Goal: Information Seeking & Learning: Learn about a topic

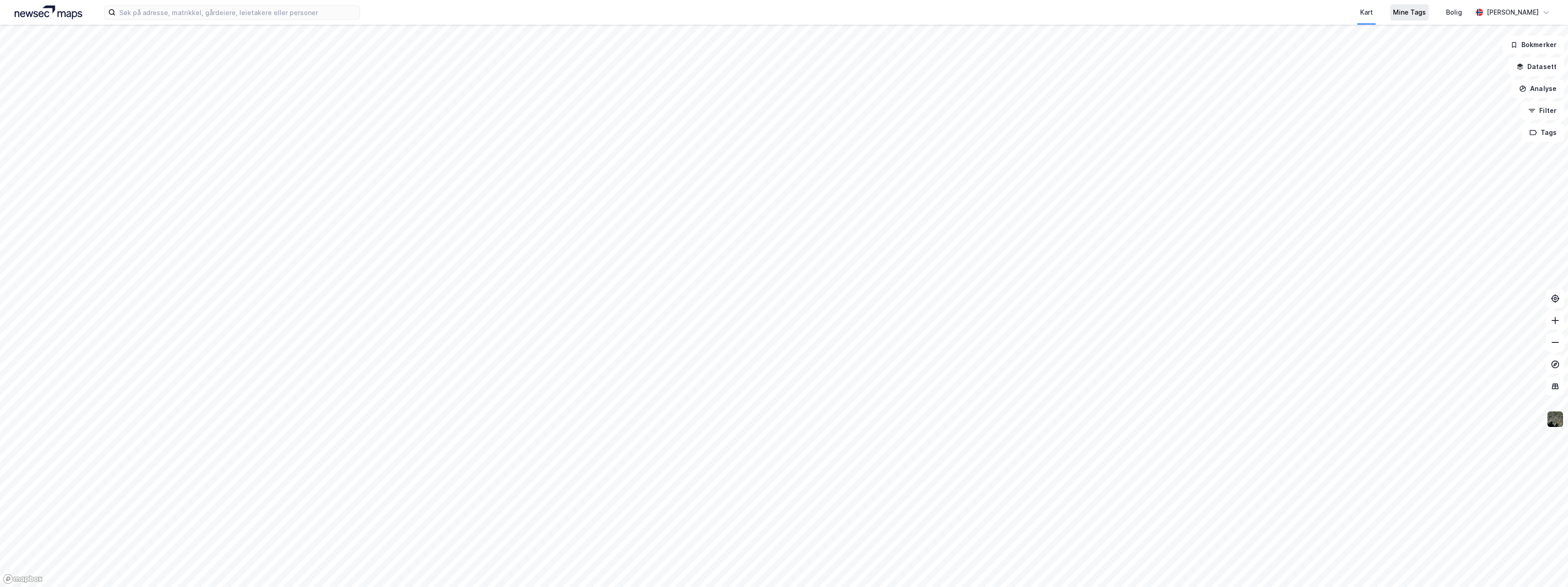
click at [1413, 16] on div "Mine Tags" at bounding box center [1409, 12] width 33 height 11
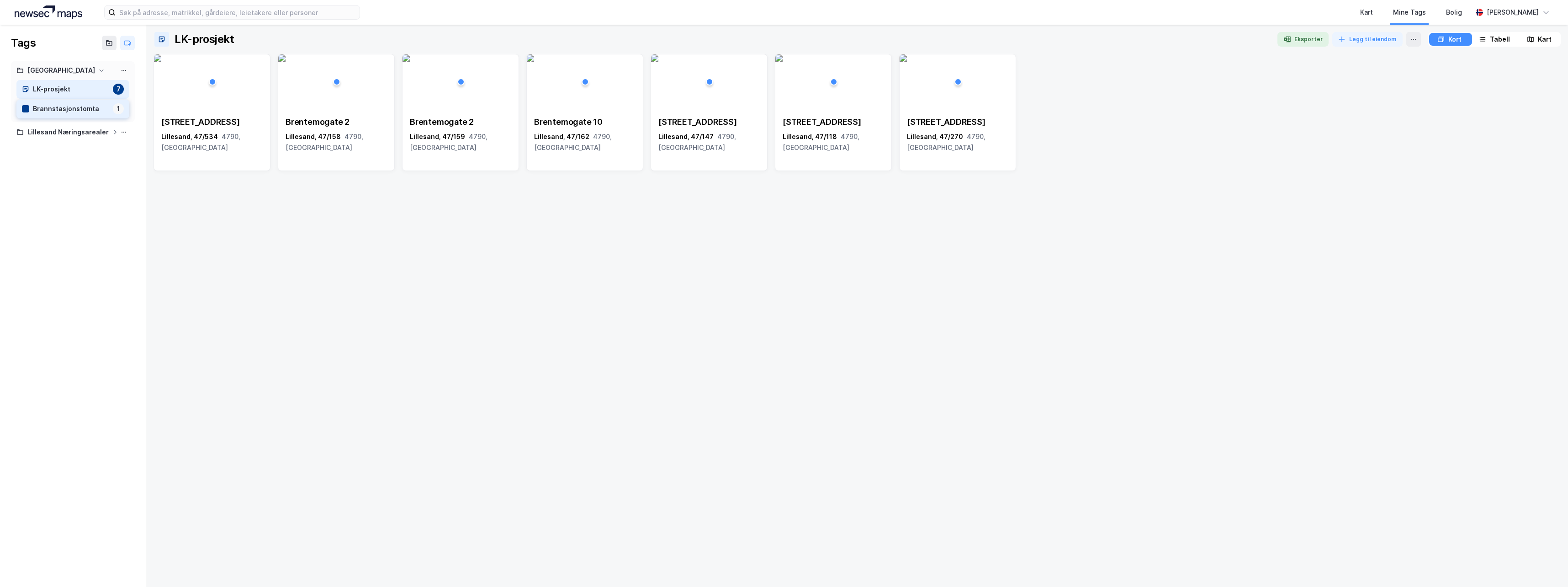
click at [67, 107] on div "Brannstasjonstomta" at bounding box center [71, 109] width 76 height 11
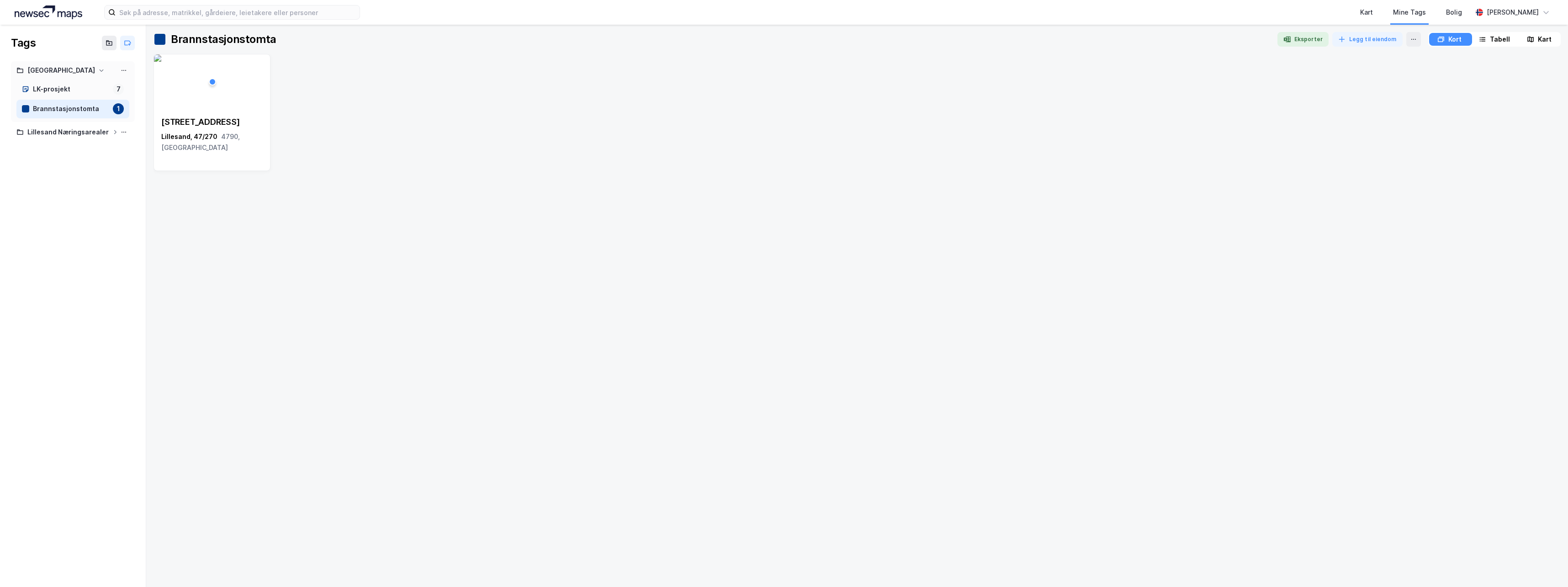
click at [1549, 41] on div "Kart" at bounding box center [1545, 39] width 14 height 11
click at [1551, 411] on img at bounding box center [1548, 406] width 18 height 18
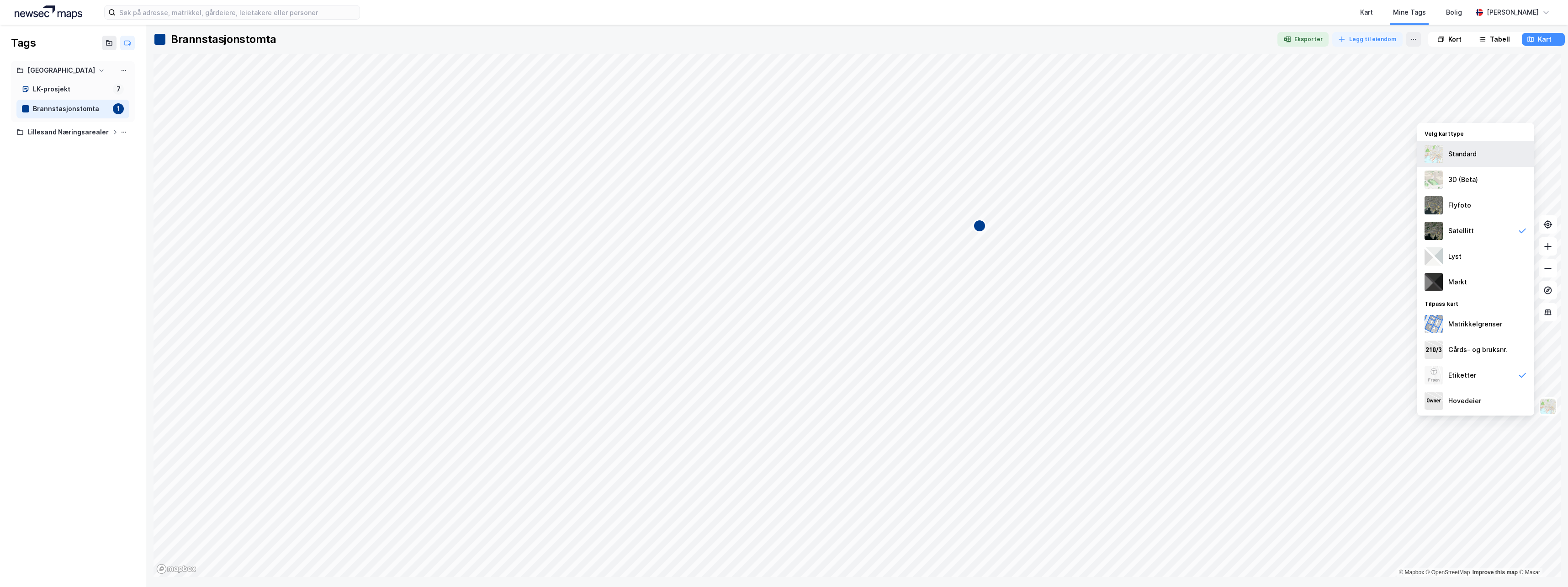
click at [1471, 158] on div "Standard" at bounding box center [1462, 154] width 28 height 11
click at [1479, 261] on div "Lyst" at bounding box center [1476, 256] width 117 height 26
click at [1485, 157] on div "Standard" at bounding box center [1476, 154] width 117 height 26
click at [1471, 208] on div "Flyfoto" at bounding box center [1476, 205] width 117 height 26
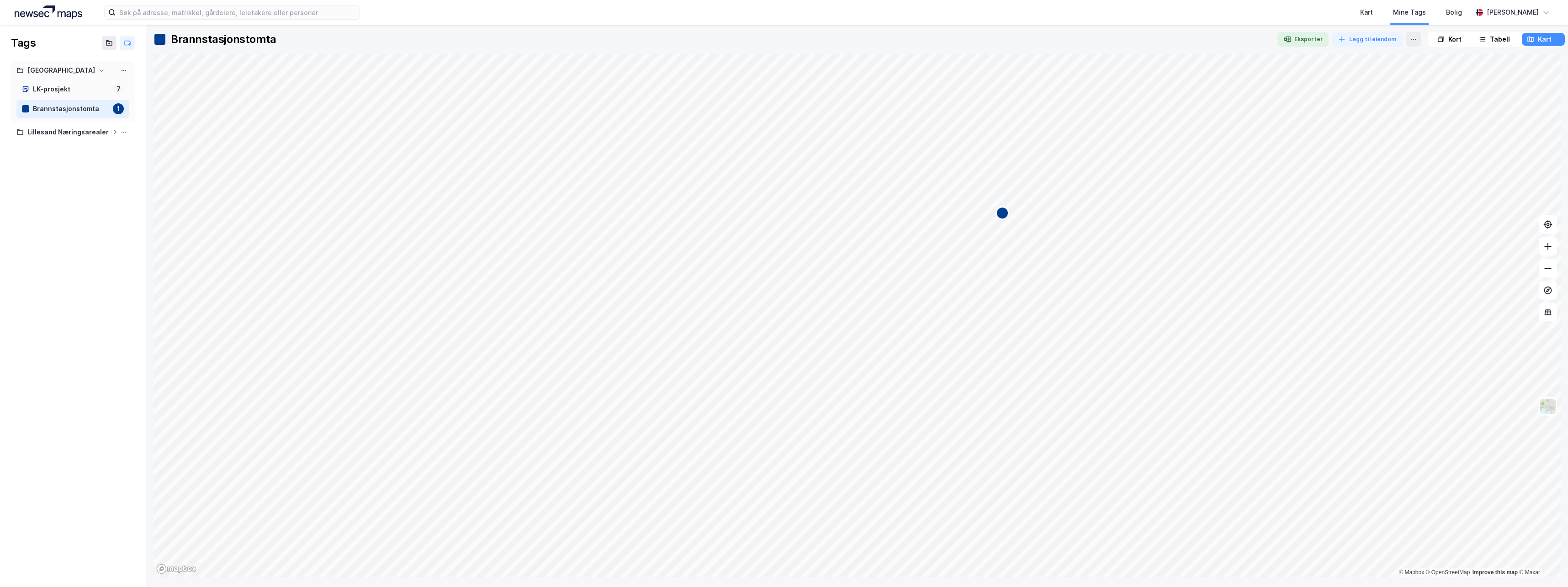
click at [868, 92] on div "Brannstasjonstomta Eksporter Legg til eiendom Kort Tabell Kart © Mapbox © OpenS…" at bounding box center [857, 305] width 1422 height 563
click at [61, 89] on div "LK-prosjekt" at bounding box center [71, 89] width 76 height 11
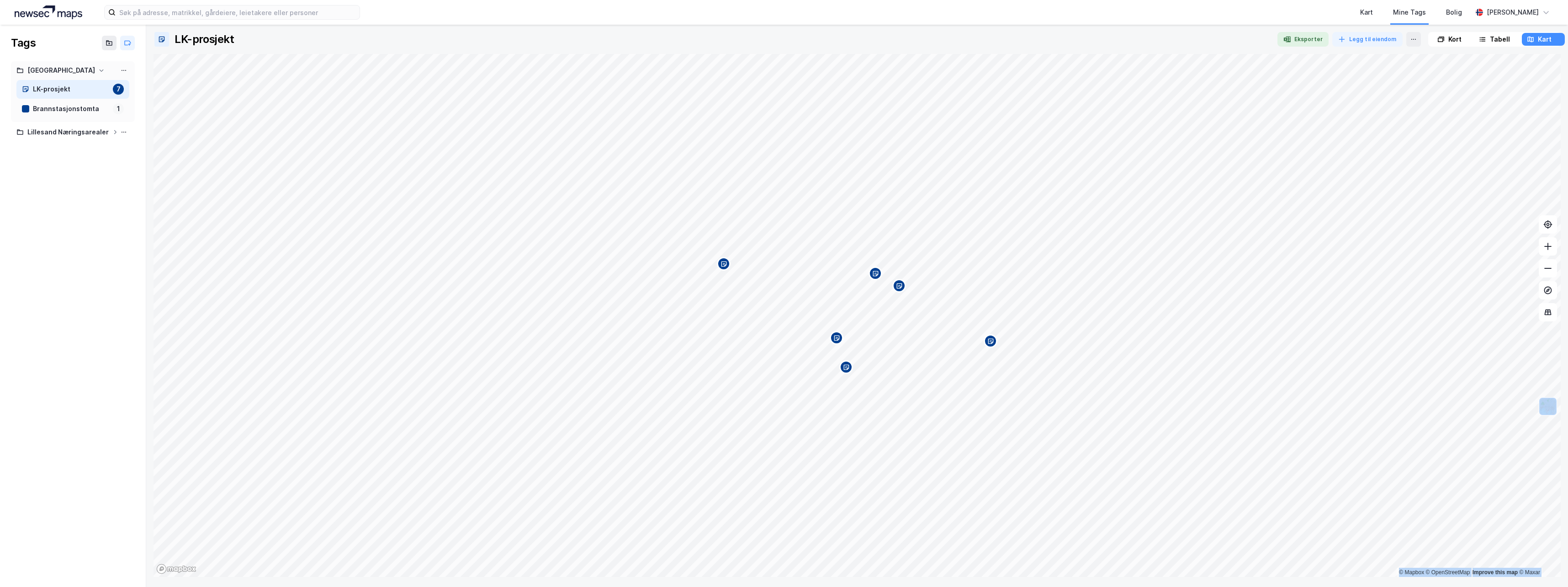
click at [119, 91] on div "7" at bounding box center [118, 88] width 11 height 11
click at [75, 110] on div "Brannstasjonstomta" at bounding box center [71, 109] width 76 height 11
click at [79, 91] on div "LK-prosjekt" at bounding box center [71, 89] width 76 height 11
click at [80, 110] on div "Brannstasjonstomta" at bounding box center [71, 109] width 76 height 11
drag, startPoint x: 83, startPoint y: 92, endPoint x: 97, endPoint y: 93, distance: 14.0
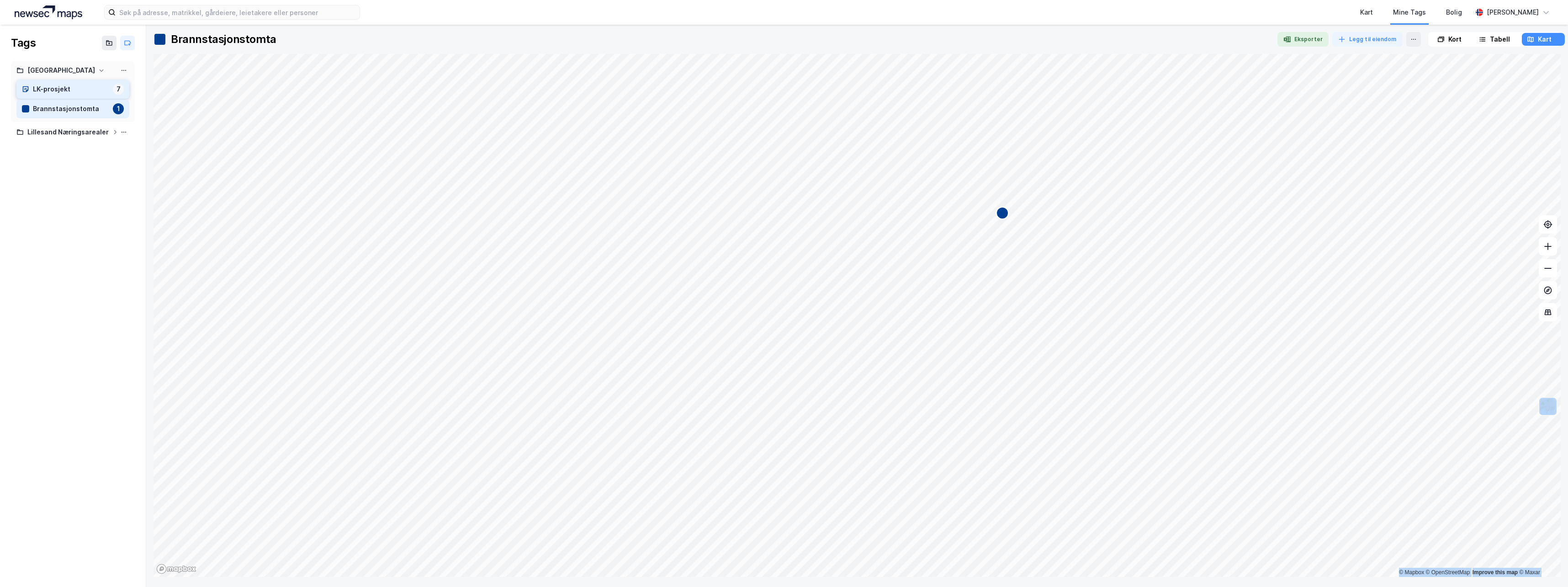
click at [85, 92] on div "LK-prosjekt" at bounding box center [71, 89] width 76 height 11
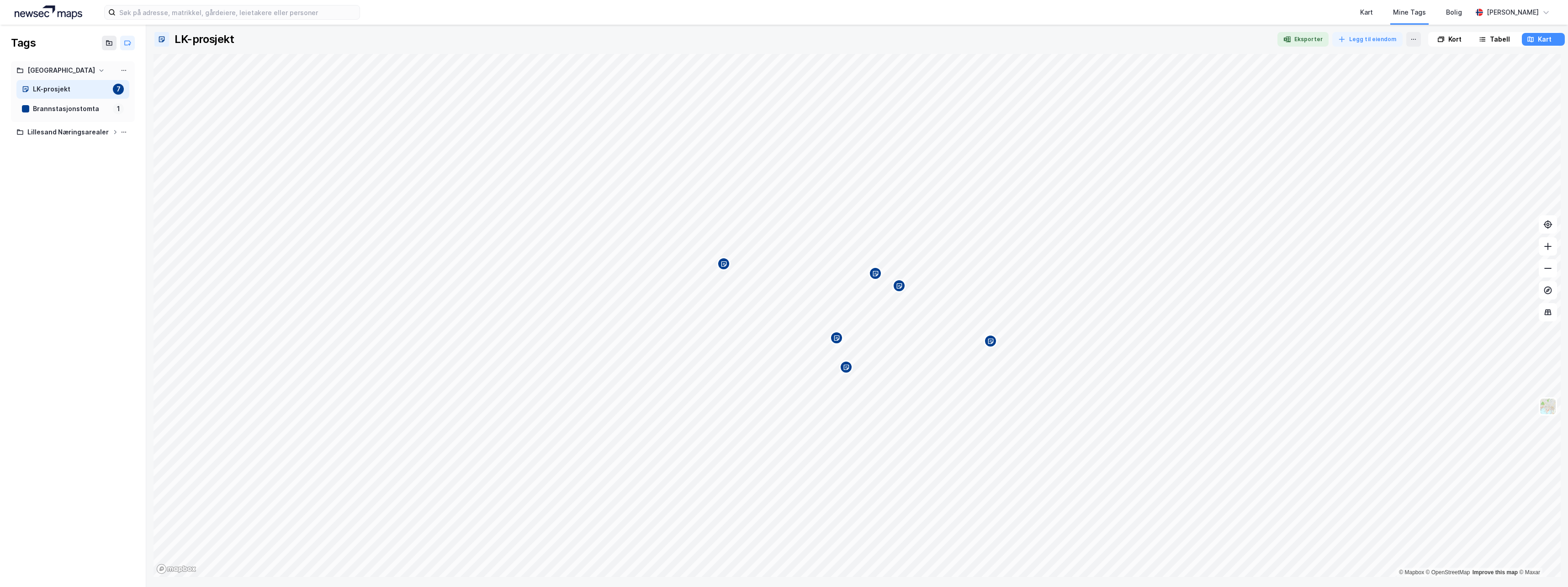
click at [1453, 41] on div "Kort" at bounding box center [1455, 39] width 13 height 11
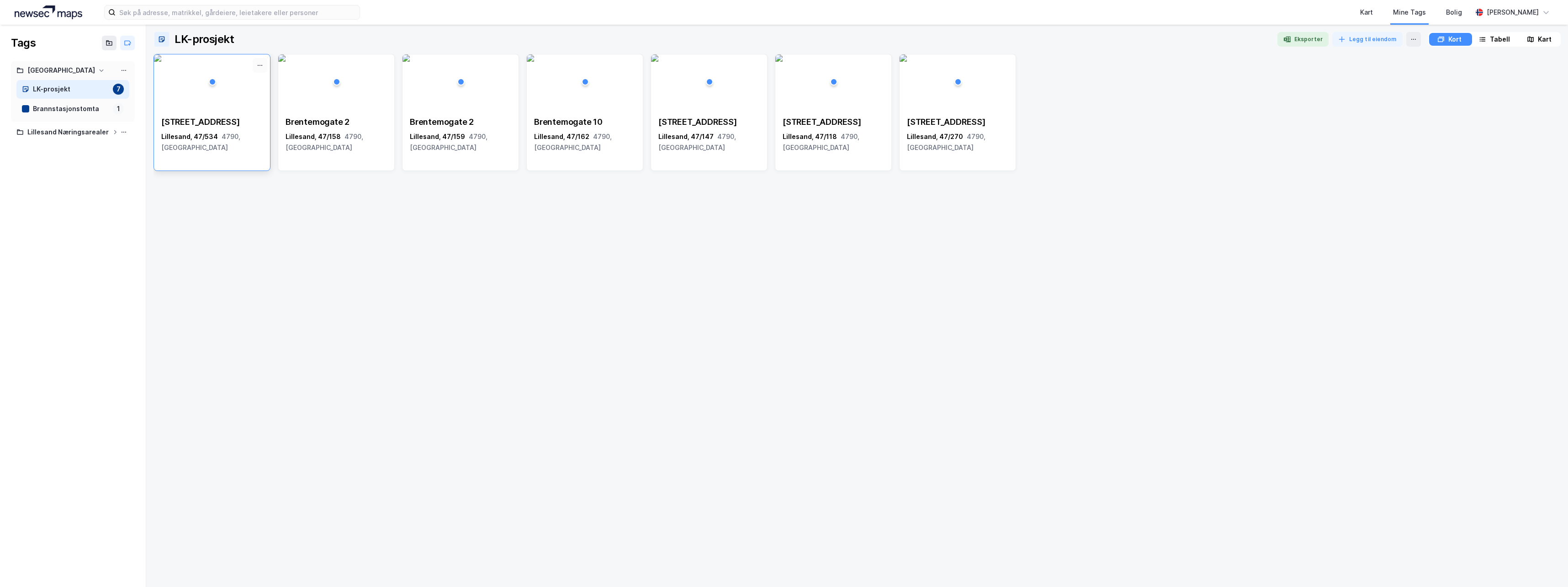
click at [262, 63] on icon at bounding box center [260, 65] width 8 height 8
click at [186, 82] on icon at bounding box center [186, 82] width 1 height 3
click at [263, 65] on icon at bounding box center [260, 65] width 8 height 8
click at [197, 78] on div "Fjerne" at bounding box center [201, 82] width 18 height 8
click at [0, 0] on button at bounding box center [0, 0] width 0 height 0
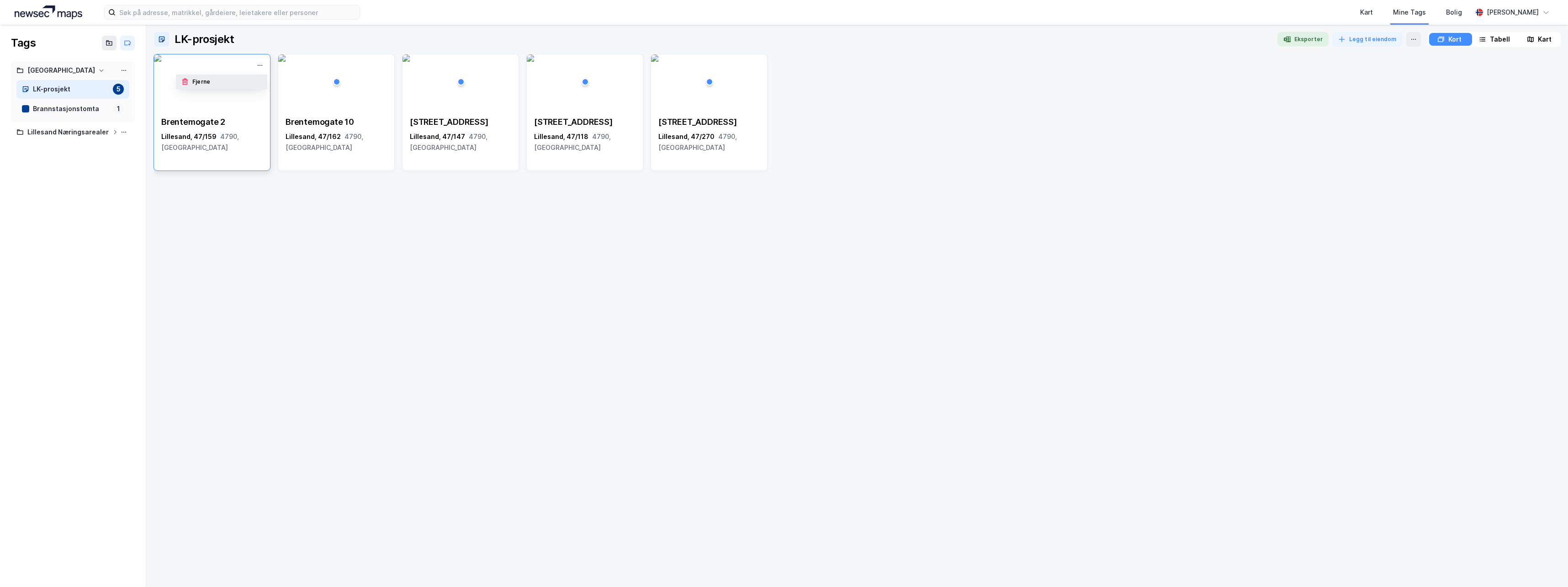
click at [213, 80] on div "Fjerne" at bounding box center [222, 82] width 91 height 14
click at [0, 0] on icon at bounding box center [0, 0] width 0 height 0
click at [325, 85] on div "Fjerne" at bounding box center [325, 82] width 18 height 8
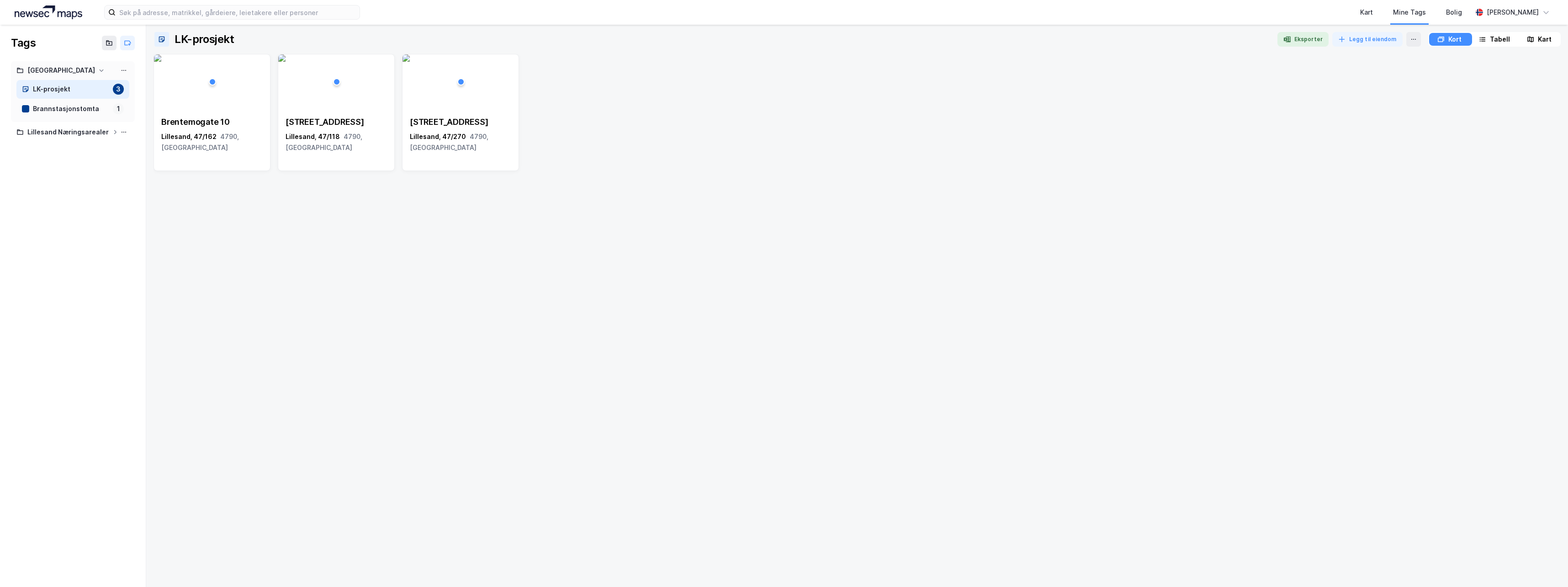
drag, startPoint x: 83, startPoint y: 242, endPoint x: 88, endPoint y: 236, distance: 7.8
click at [83, 241] on div "Tags Lillesand kommune LK-prosjekt 3 Brannstasjonstomta 1 Lillesand Næringsarea…" at bounding box center [73, 305] width 146 height 563
click at [112, 109] on div "Brannstasjonstomta 1" at bounding box center [73, 109] width 113 height 19
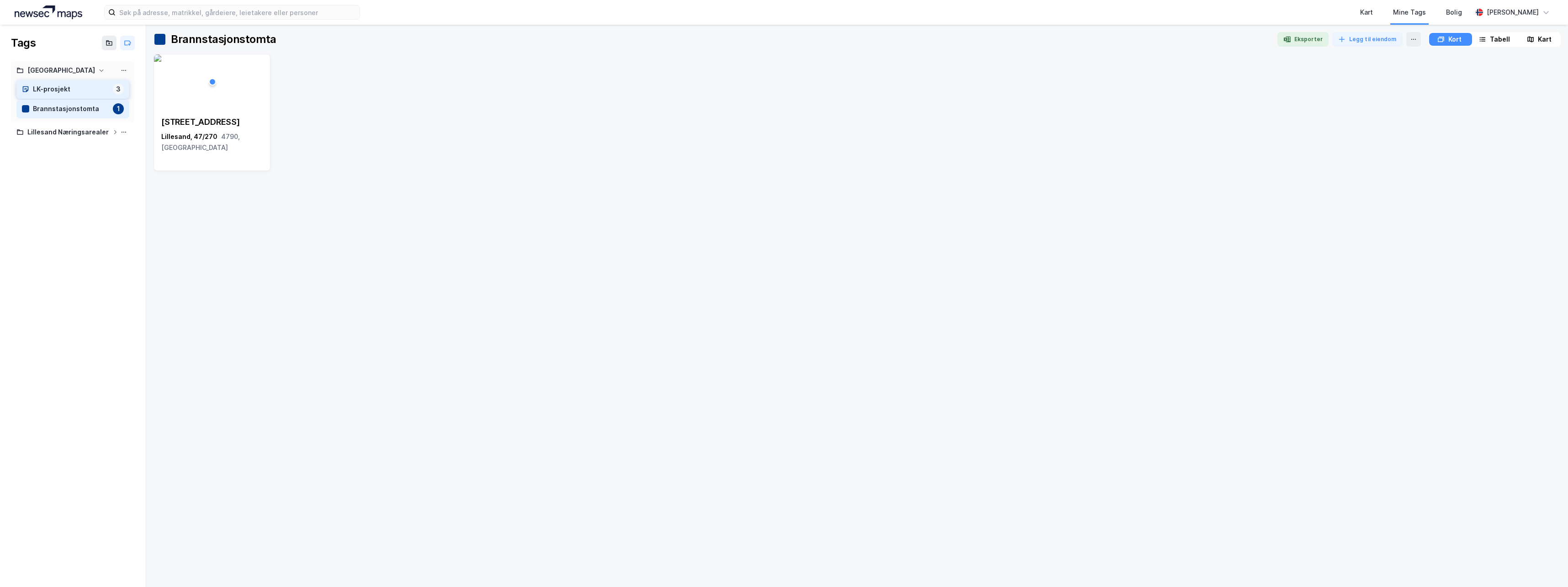
click at [96, 92] on div "LK-prosjekt" at bounding box center [71, 89] width 76 height 11
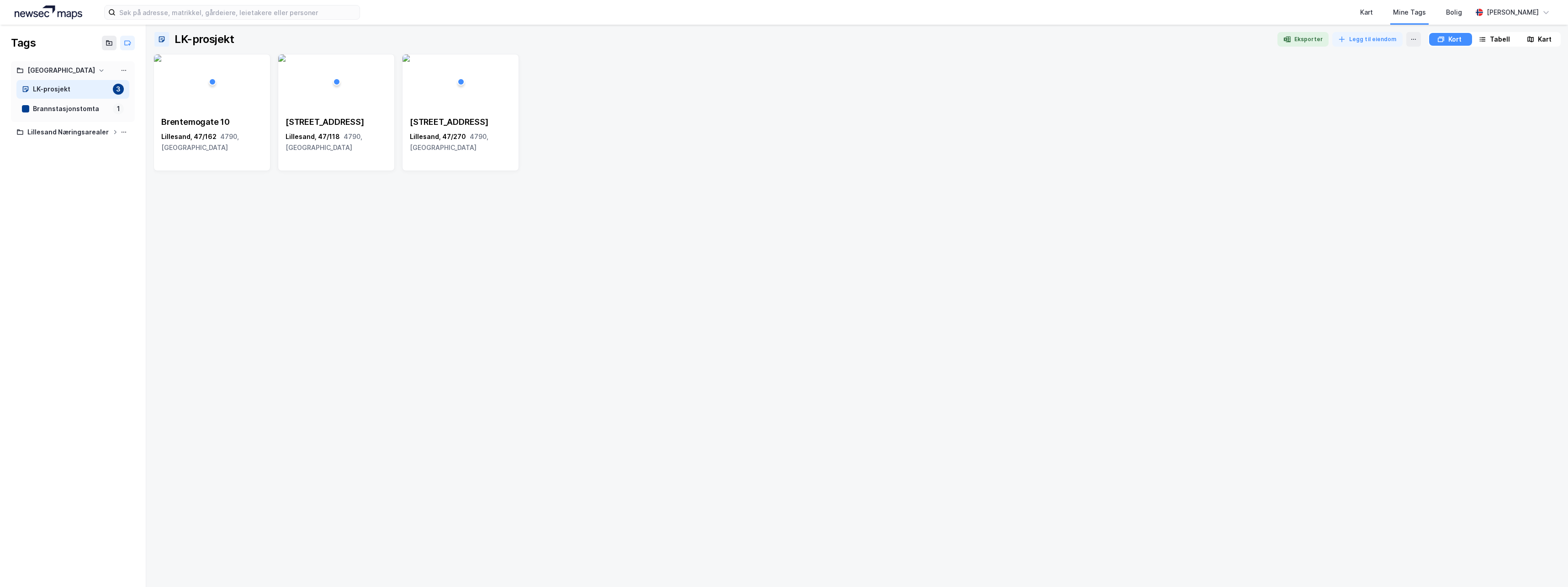
click at [1498, 40] on div "Tabell" at bounding box center [1500, 39] width 20 height 11
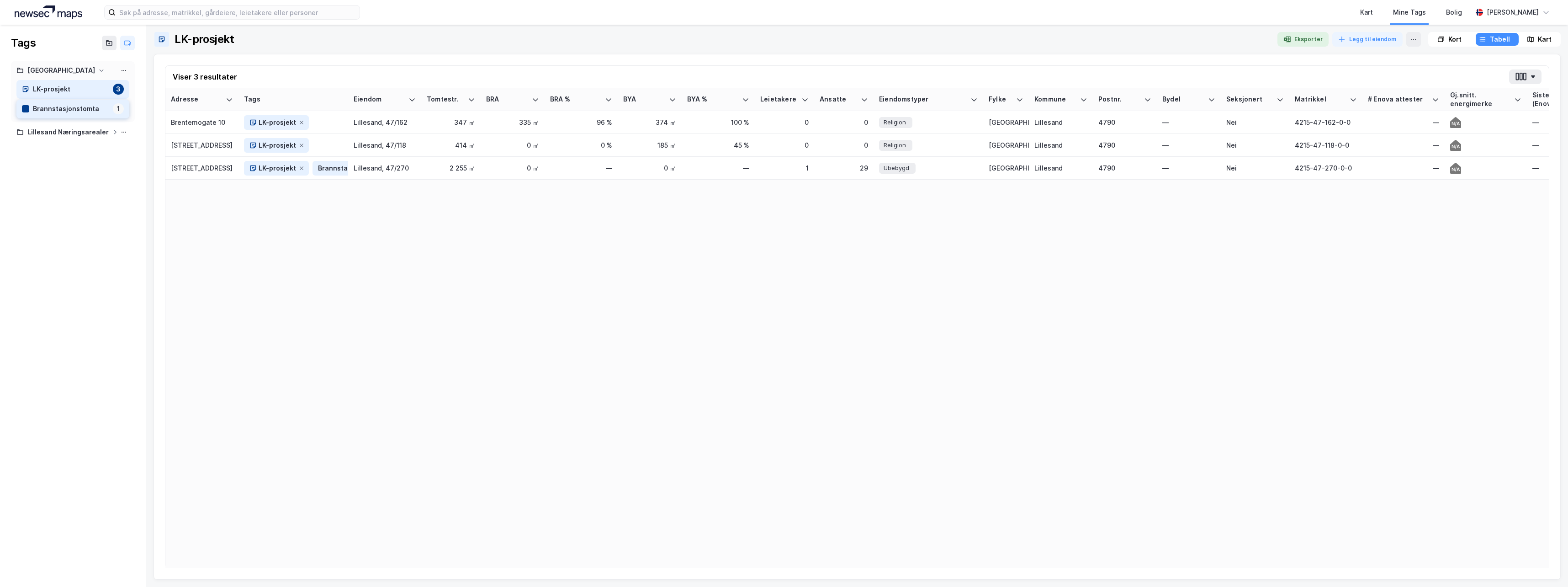
click at [71, 105] on div "Brannstasjonstomta" at bounding box center [71, 109] width 76 height 11
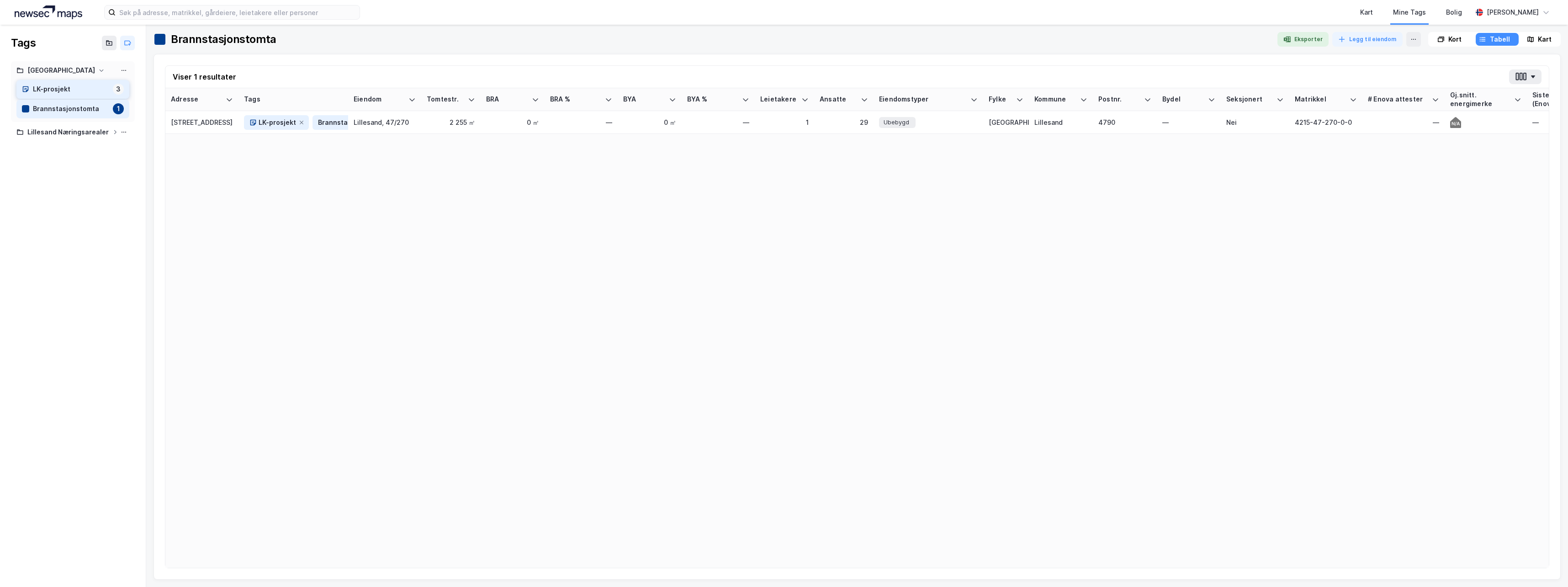
click at [85, 92] on div "LK-prosjekt" at bounding box center [71, 89] width 76 height 11
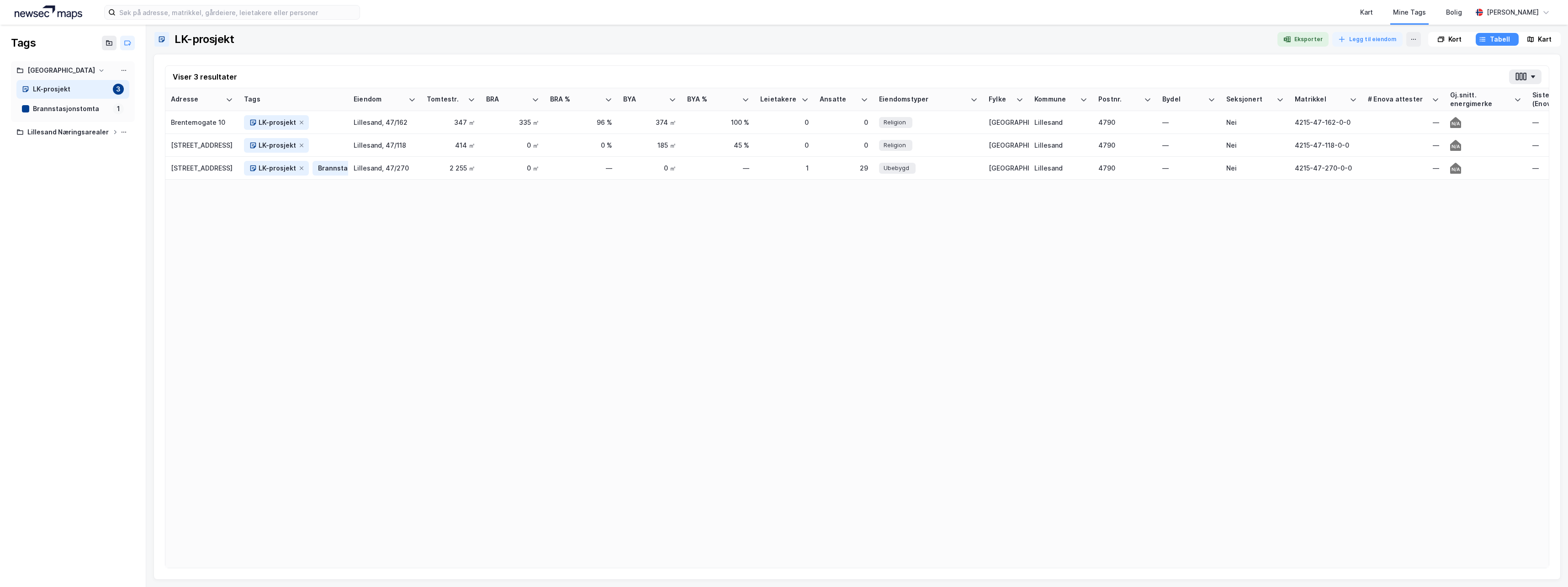
click at [1545, 40] on div "Kart" at bounding box center [1545, 39] width 14 height 11
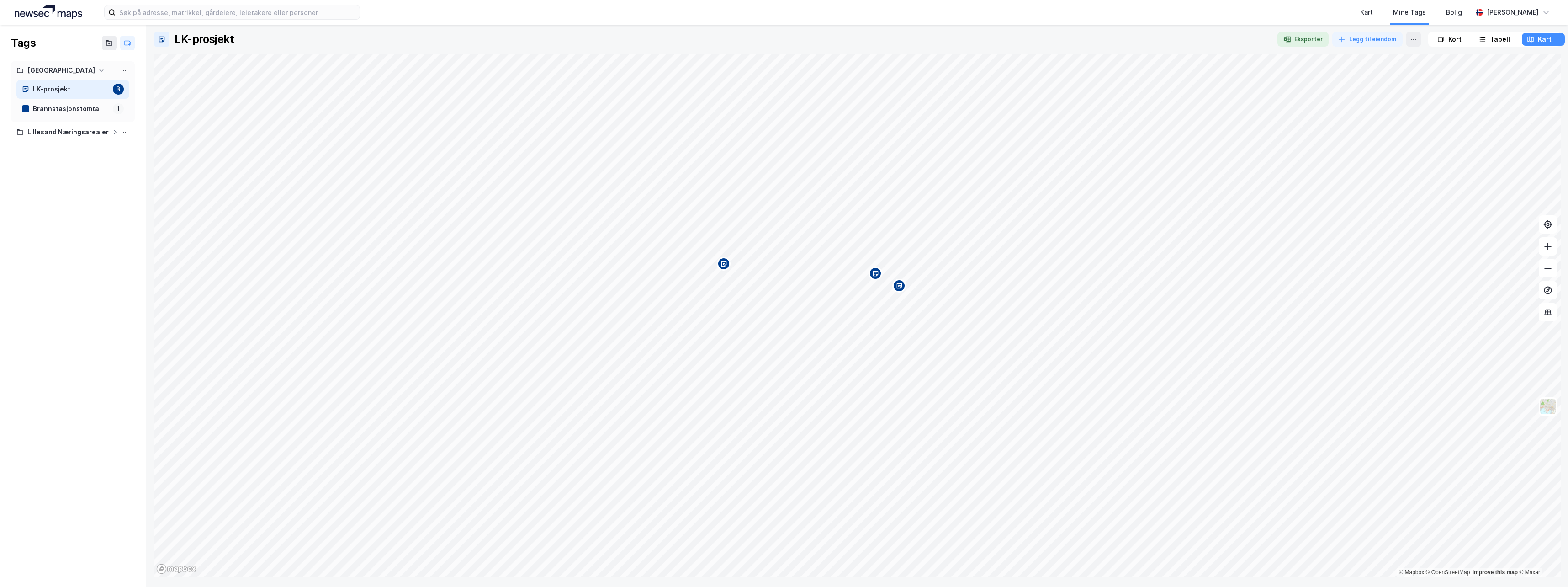
click at [1505, 40] on div "Tabell" at bounding box center [1500, 39] width 20 height 11
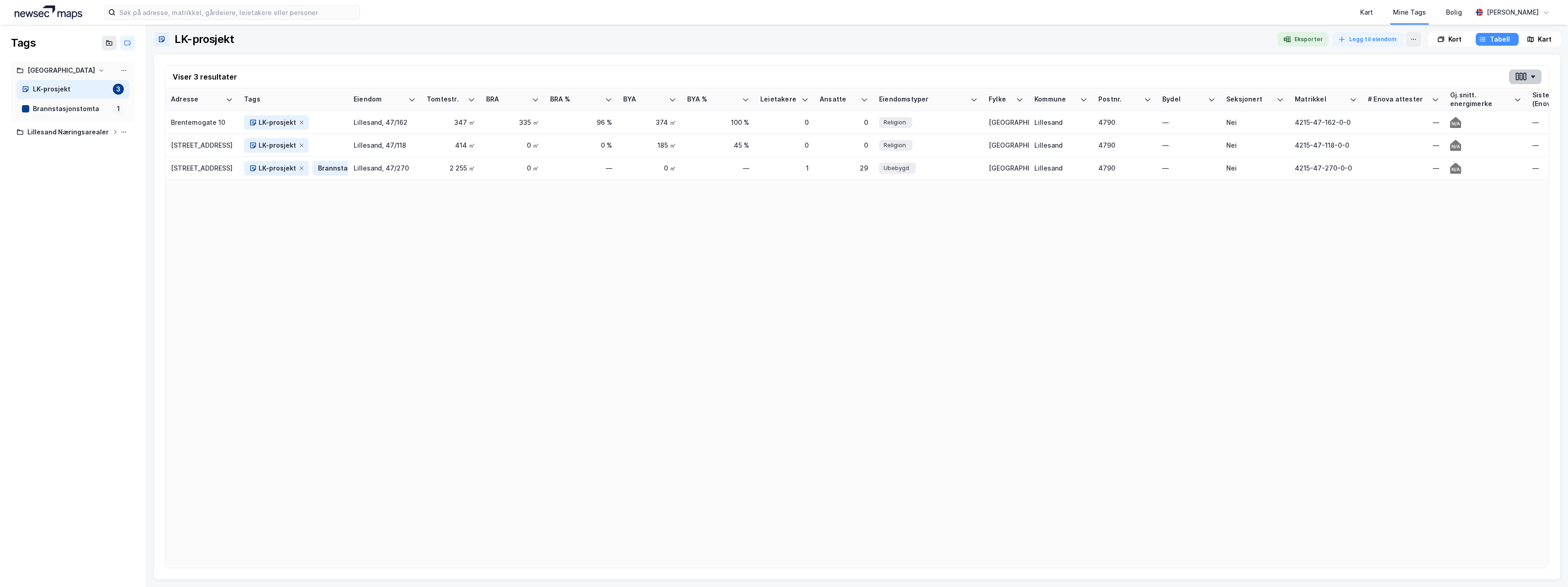
click at [1532, 79] on button "button" at bounding box center [1525, 77] width 33 height 14
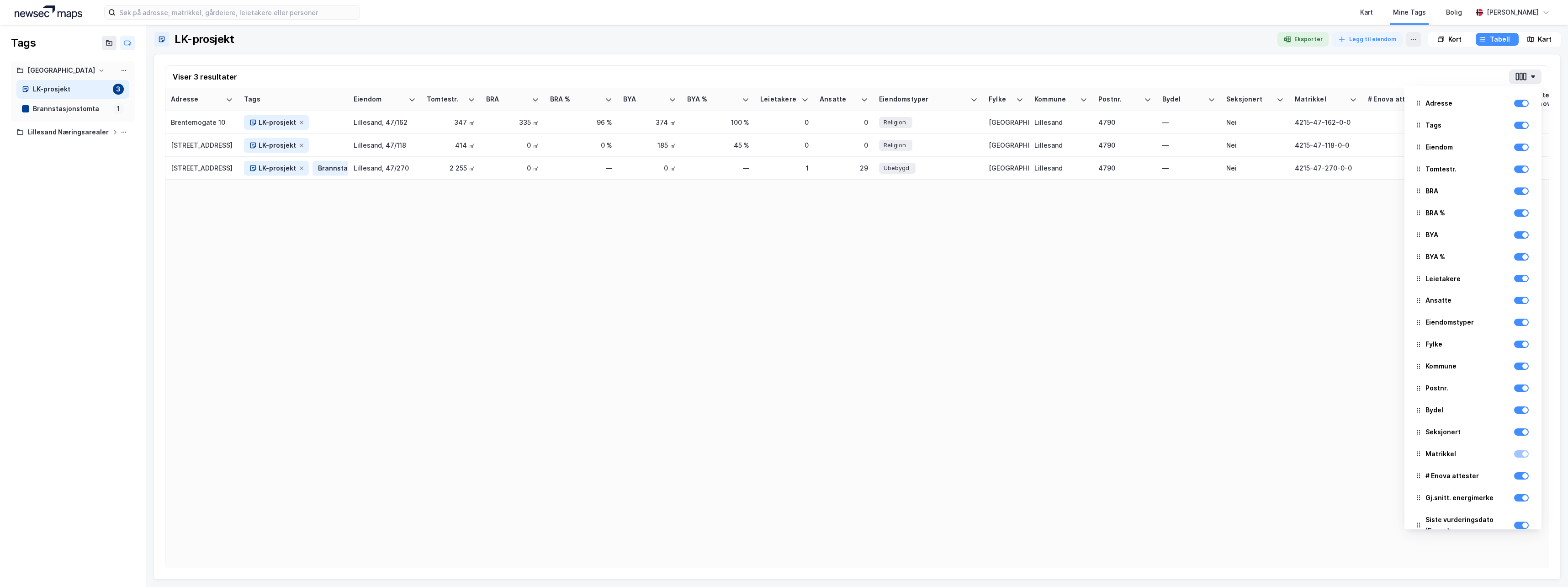
click at [1455, 43] on div "Kort" at bounding box center [1455, 39] width 13 height 11
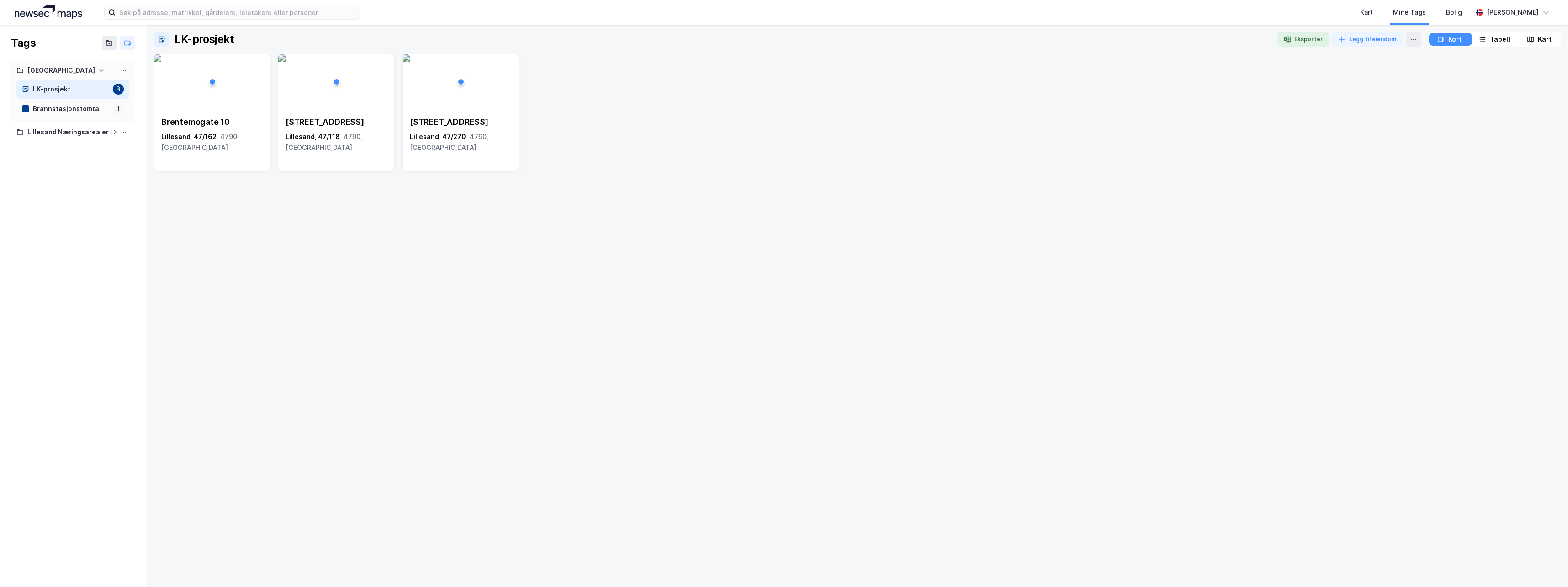
click at [1495, 40] on div "Tabell" at bounding box center [1500, 39] width 20 height 11
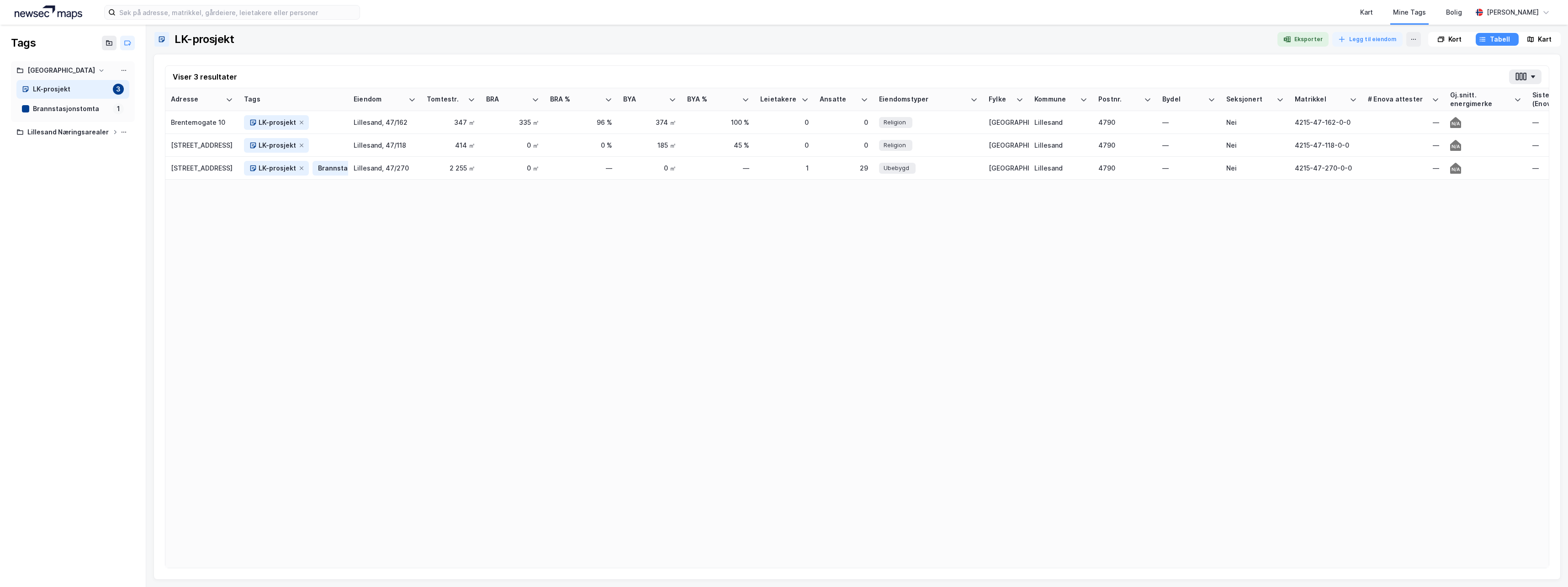
click at [1540, 38] on div "Kart" at bounding box center [1545, 39] width 14 height 11
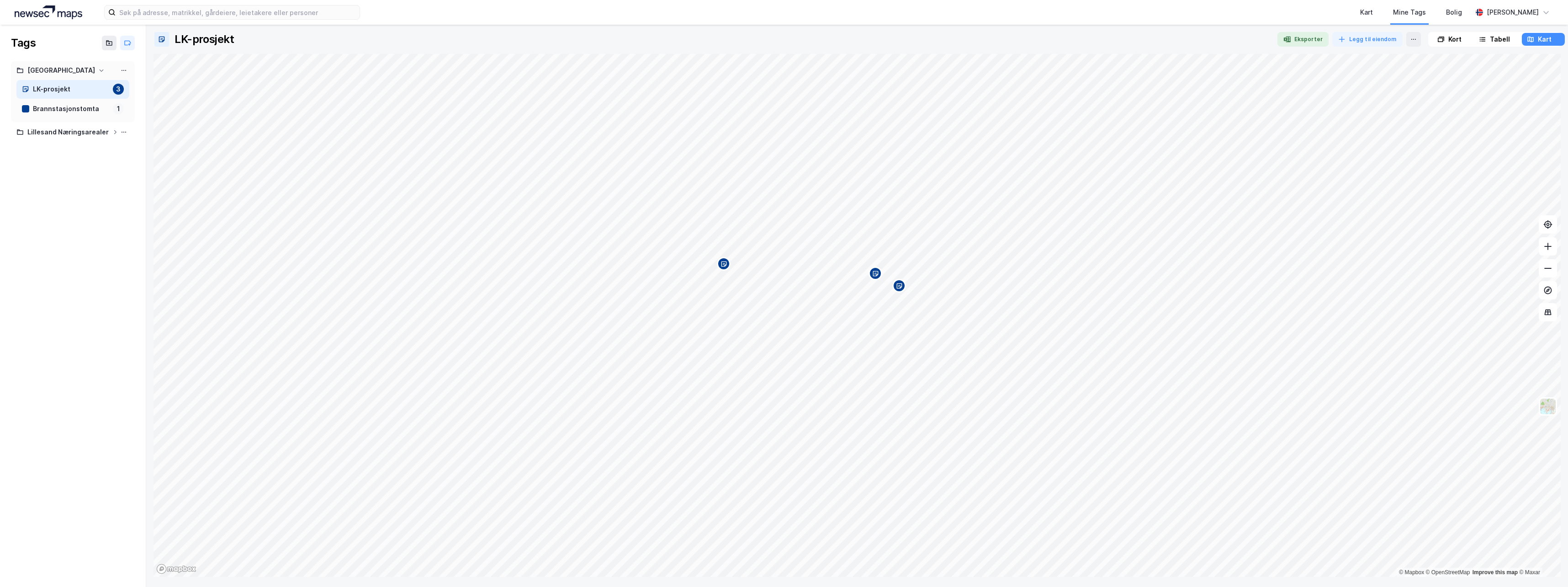
click at [1507, 41] on div "Tabell" at bounding box center [1500, 39] width 20 height 11
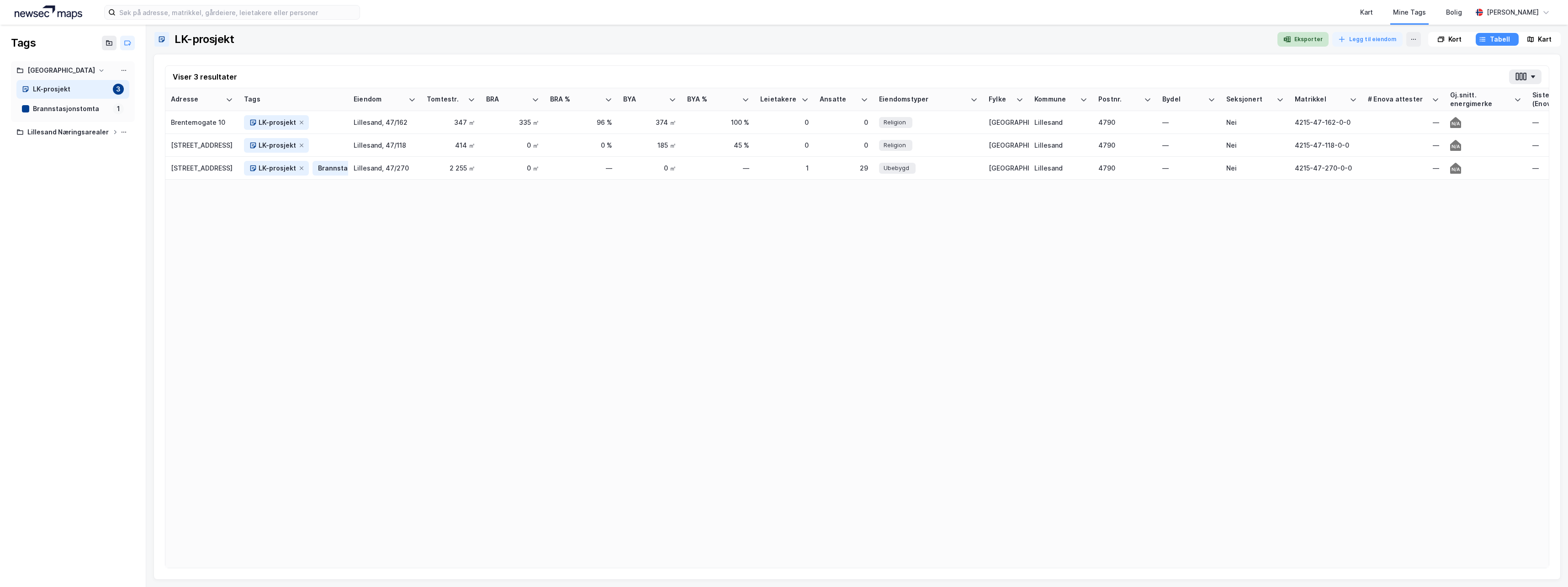
click at [1309, 37] on button "Eksporter" at bounding box center [1304, 39] width 51 height 14
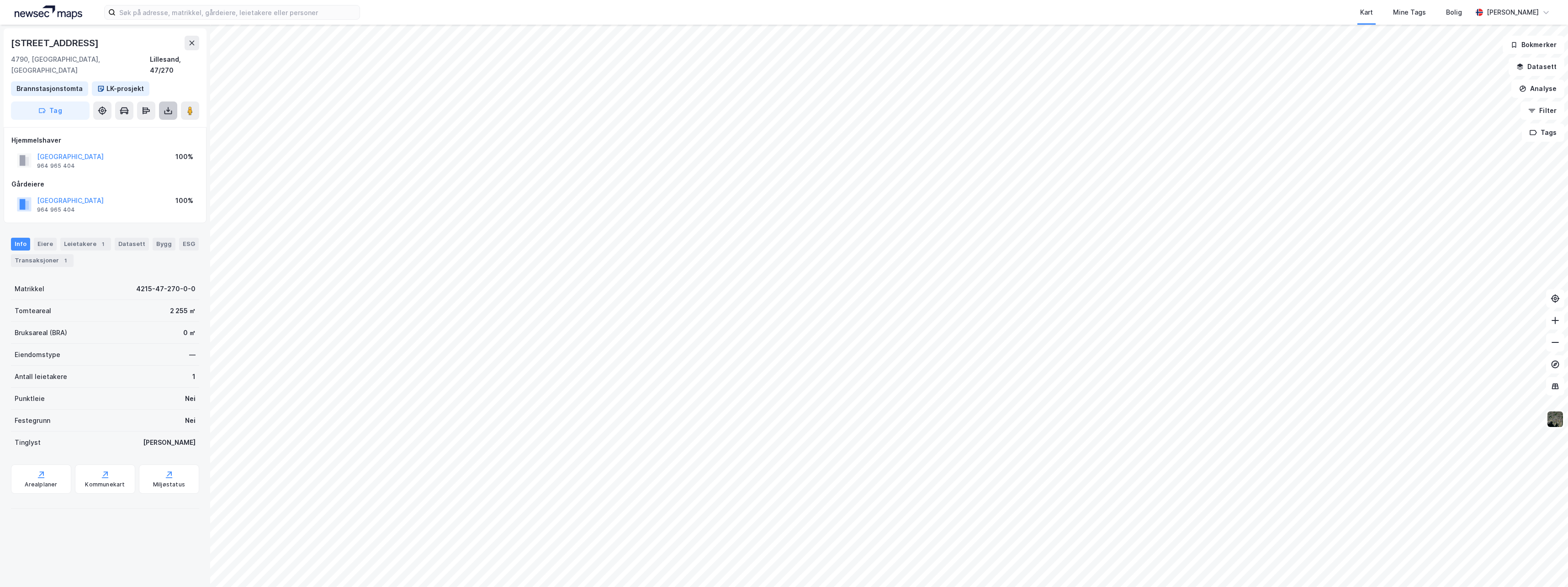
click at [169, 106] on icon at bounding box center [168, 110] width 9 height 9
click at [100, 470] on icon at bounding box center [105, 475] width 9 height 9
click at [157, 465] on div "Miljøstatus" at bounding box center [169, 479] width 60 height 29
click at [55, 481] on div "Arealplaner" at bounding box center [41, 485] width 33 height 8
click at [1542, 104] on button "Filter" at bounding box center [1542, 110] width 44 height 18
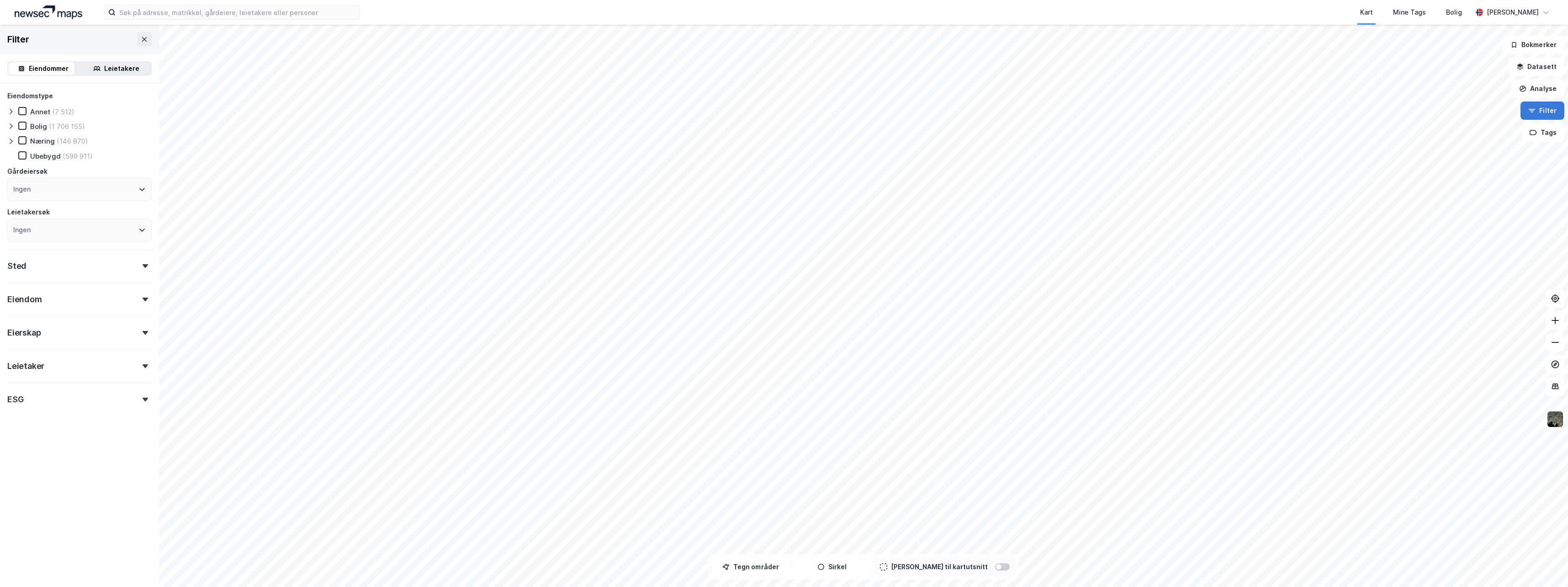
click at [1550, 112] on button "Filter" at bounding box center [1542, 110] width 44 height 18
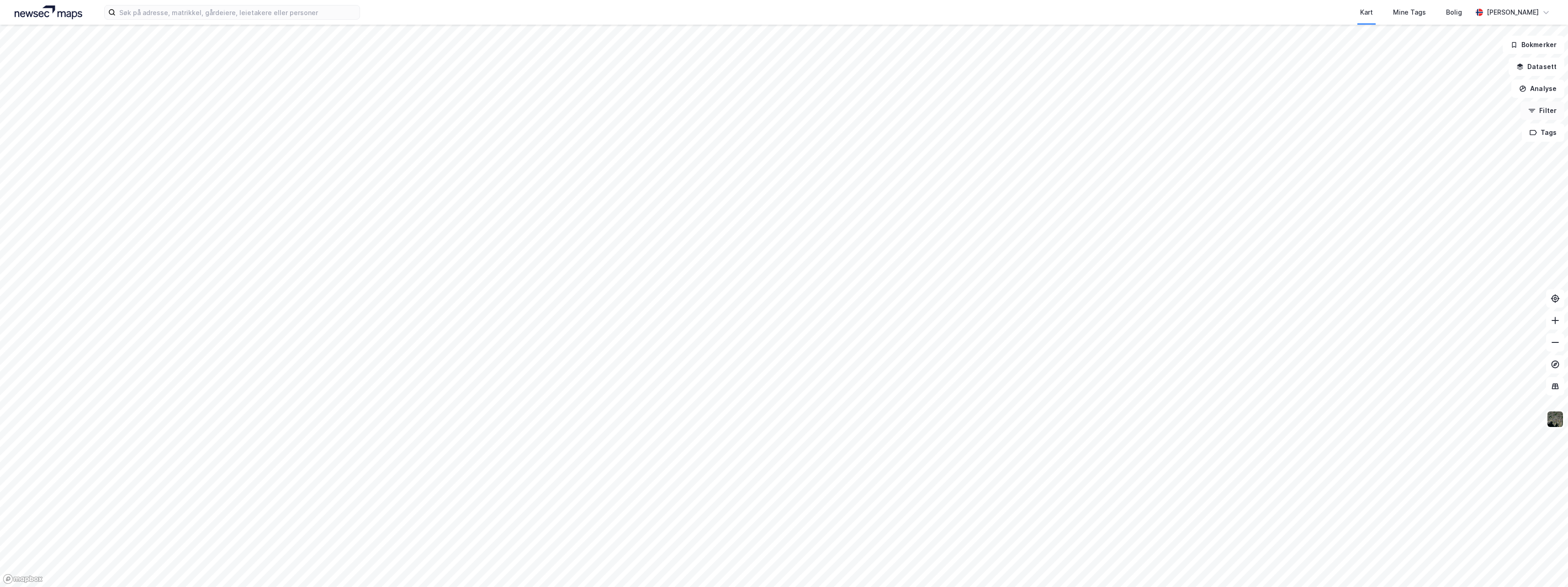
click at [1555, 112] on button "Filter" at bounding box center [1542, 110] width 44 height 18
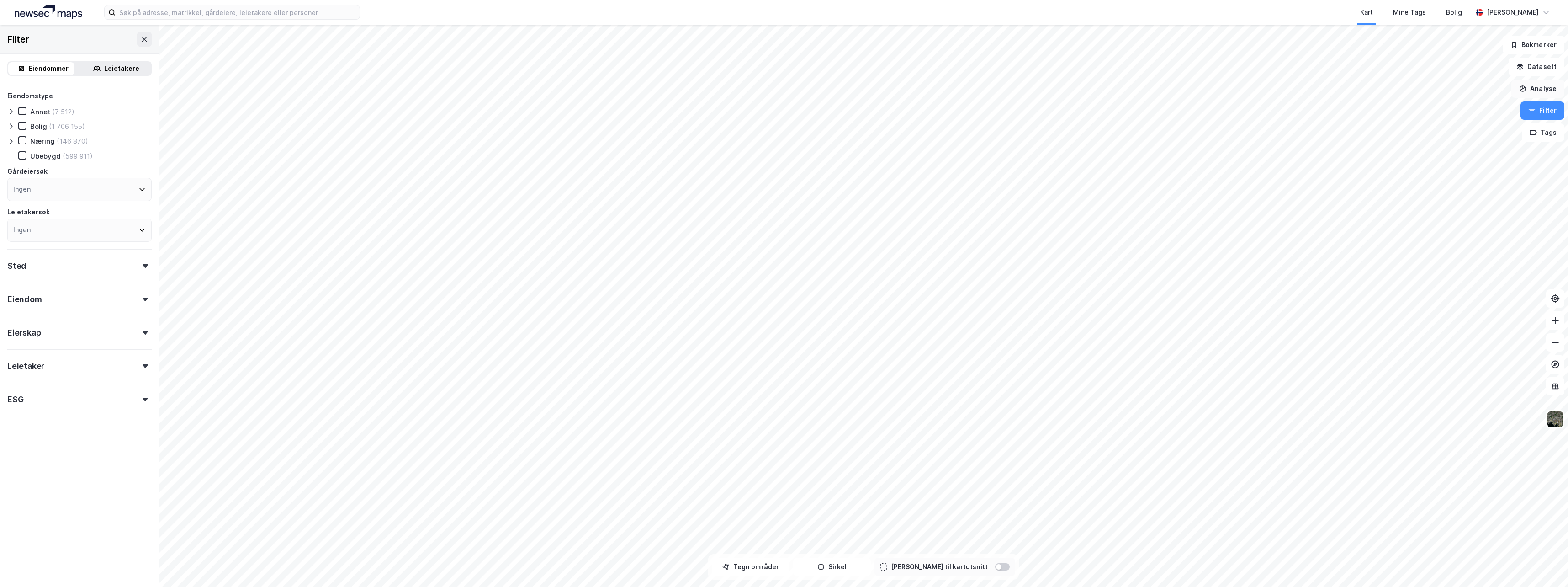
click at [1555, 88] on button "Analyse" at bounding box center [1538, 88] width 53 height 18
click at [1555, 70] on button "Datasett" at bounding box center [1537, 66] width 56 height 18
click at [1426, 93] on div "Kartlag" at bounding box center [1482, 89] width 150 height 11
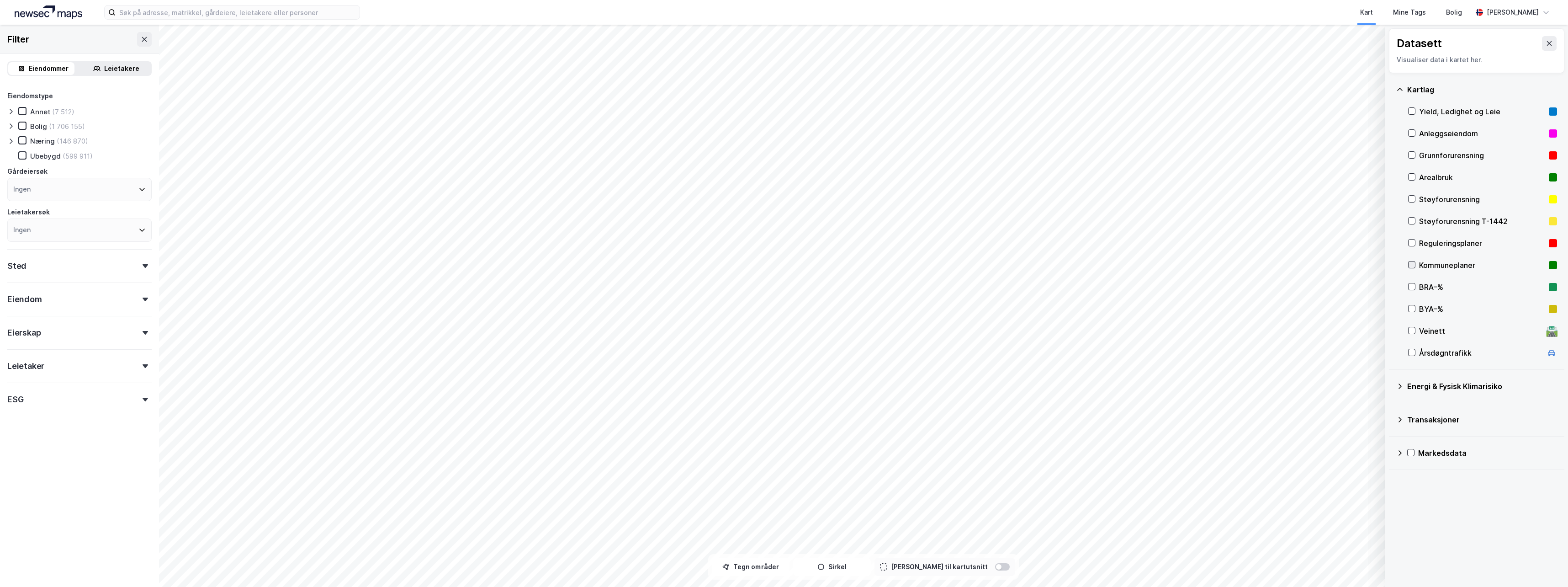
click at [1412, 265] on icon at bounding box center [1412, 265] width 6 height 6
click at [1412, 244] on icon at bounding box center [1412, 243] width 5 height 3
click at [1412, 243] on icon at bounding box center [1412, 243] width 6 height 6
click at [1416, 266] on div "Kommuneplaner" at bounding box center [1483, 265] width 149 height 22
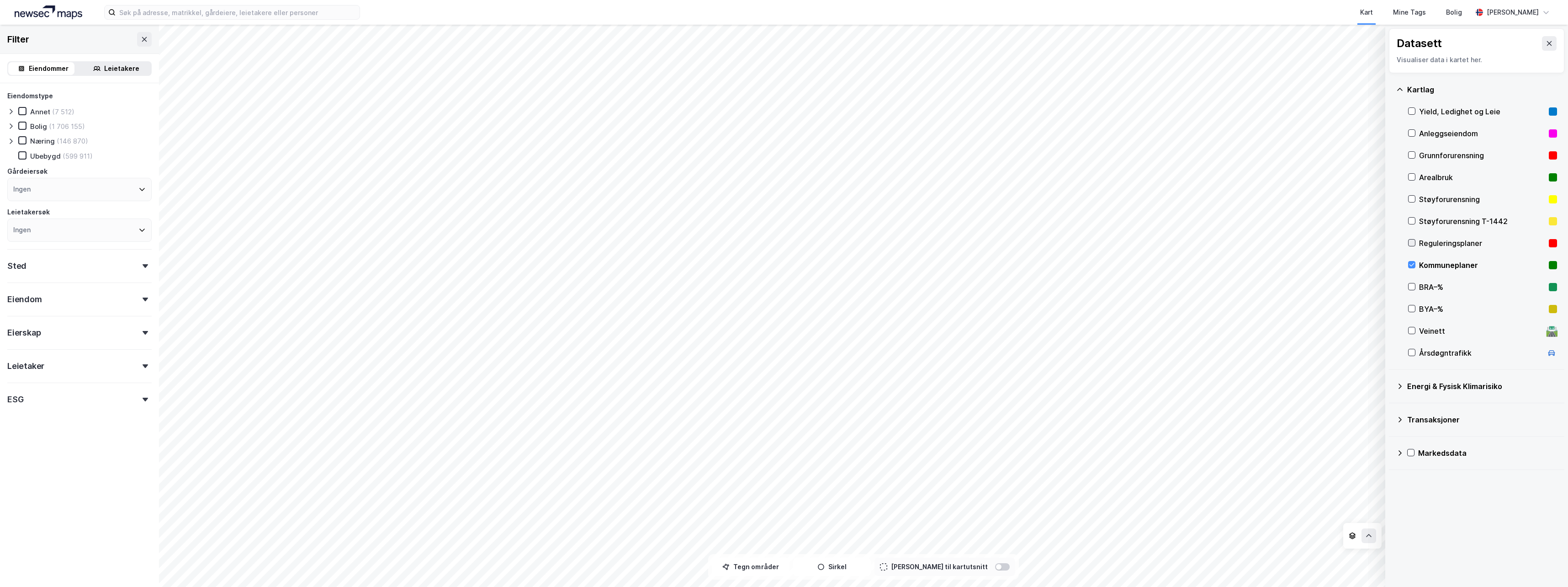
click at [1411, 241] on icon at bounding box center [1412, 243] width 6 height 6
click at [1411, 263] on icon at bounding box center [1412, 265] width 6 height 6
click at [1410, 241] on icon at bounding box center [1412, 243] width 6 height 6
click at [1403, 424] on div "Transaksjoner" at bounding box center [1477, 420] width 161 height 22
click at [1423, 438] on icon at bounding box center [1423, 438] width 6 height 6
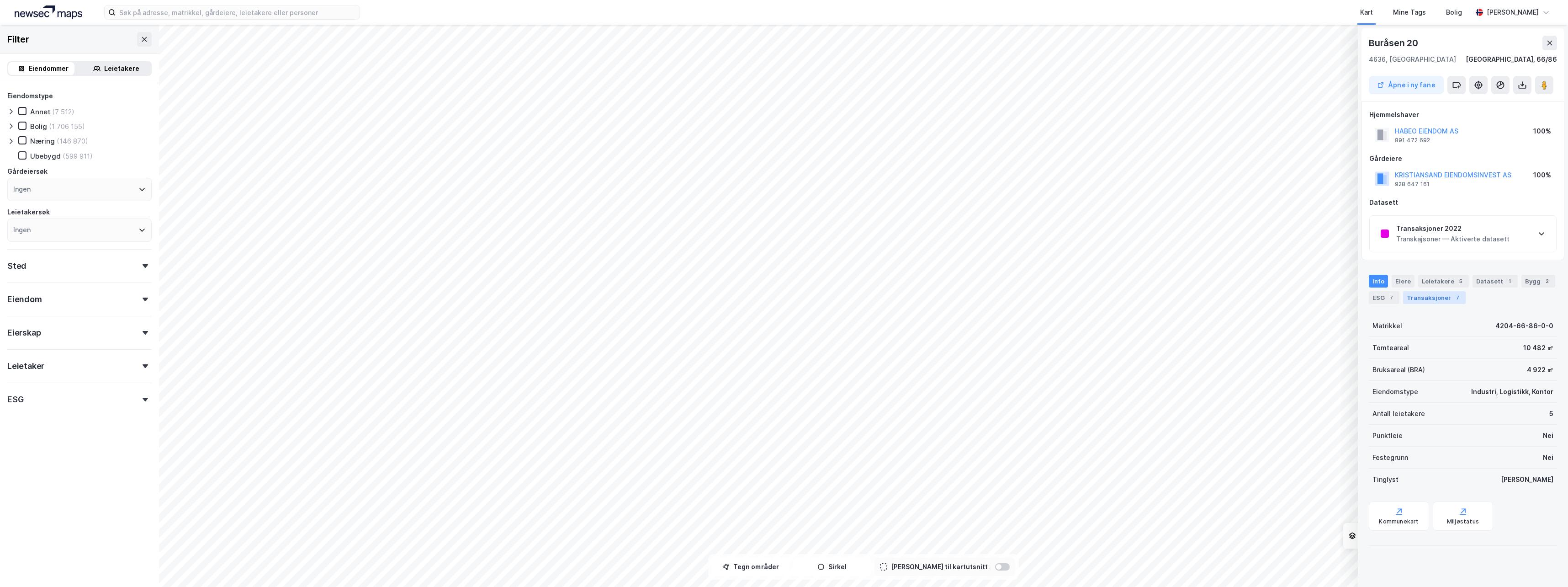
click at [1441, 297] on div "Transaksjoner 7" at bounding box center [1435, 297] width 63 height 13
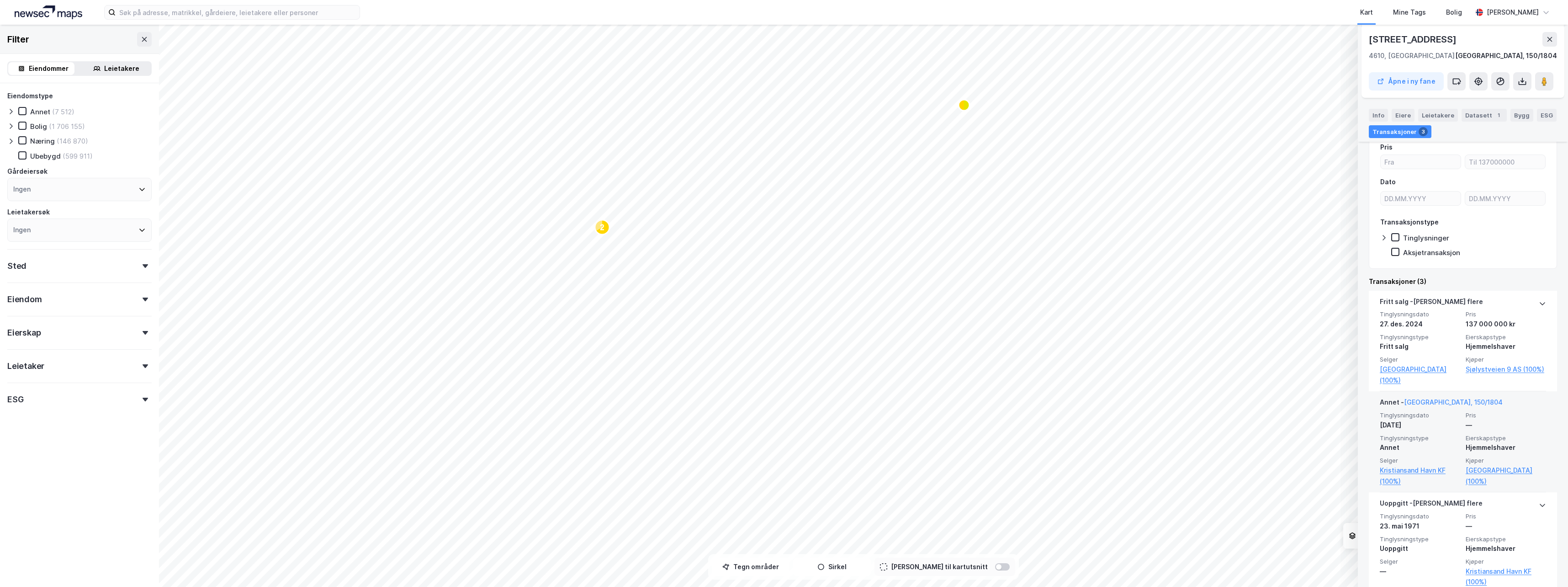
scroll to position [246, 0]
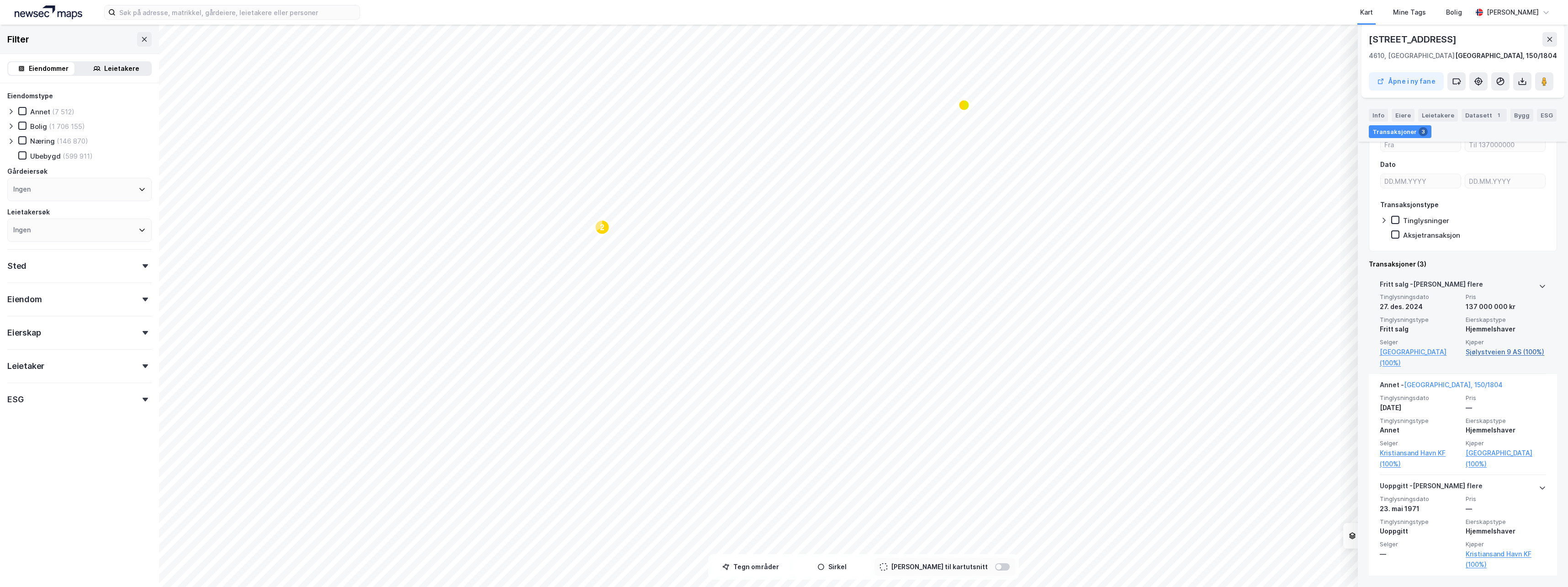
click at [1510, 351] on link "Sjølystveien 9 AS (100%)" at bounding box center [1506, 352] width 80 height 11
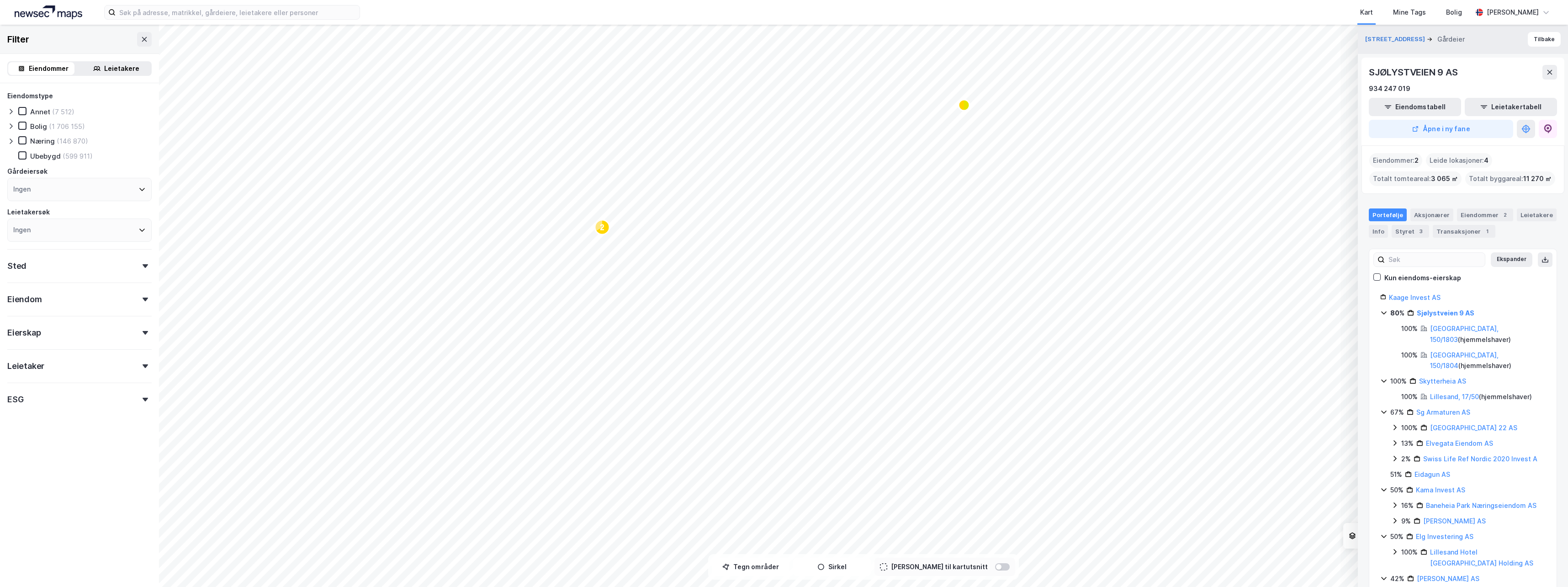
scroll to position [46, 0]
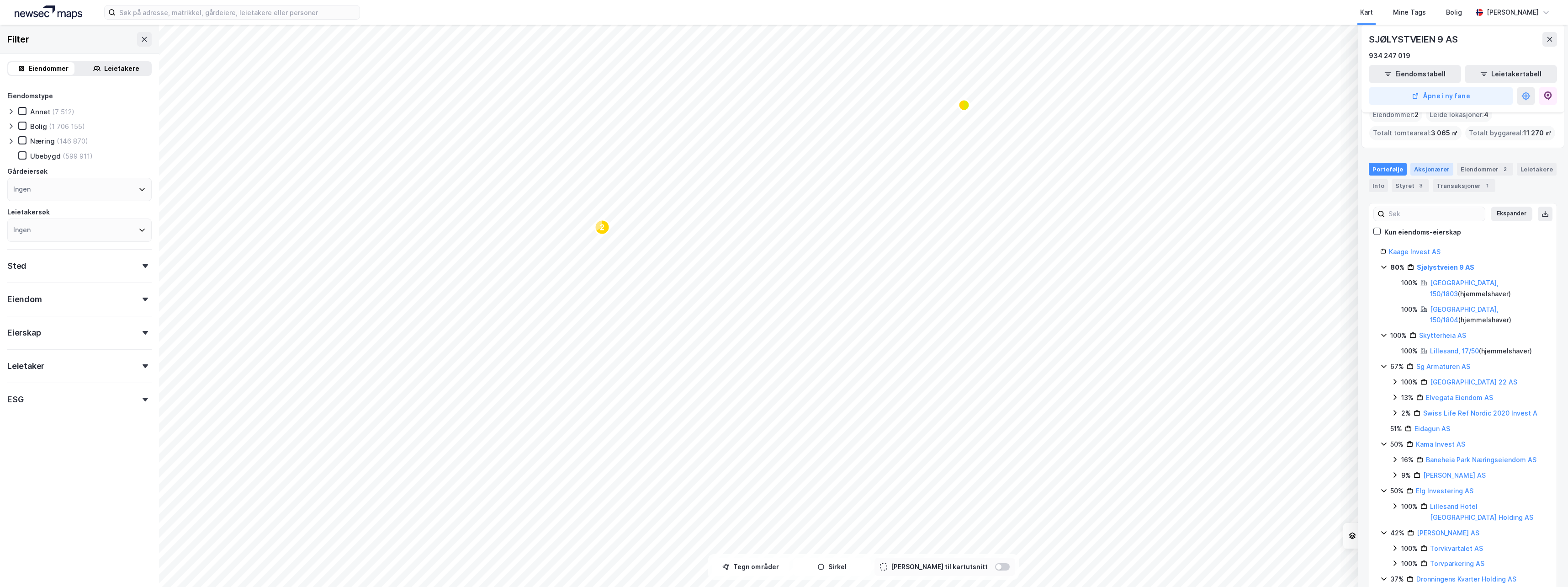
click at [1431, 168] on div "Aksjonærer" at bounding box center [1432, 169] width 43 height 13
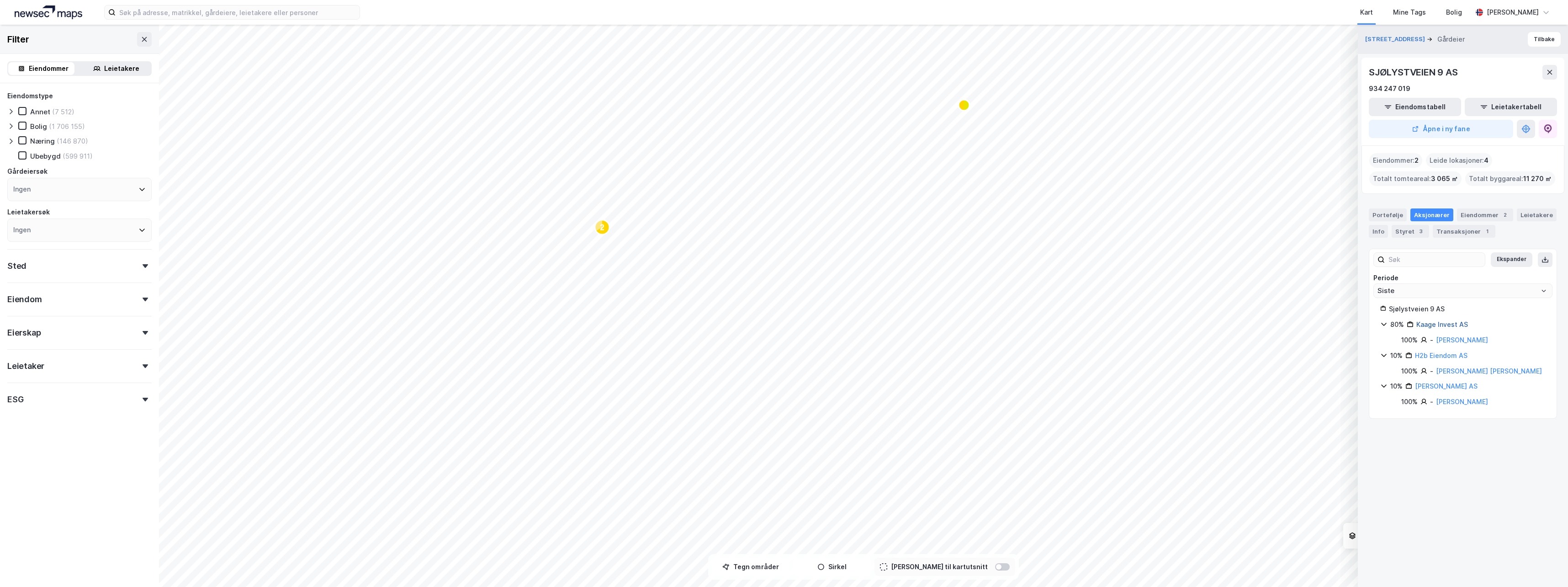
click at [1441, 324] on link "Kaage Invest AS" at bounding box center [1442, 324] width 51 height 8
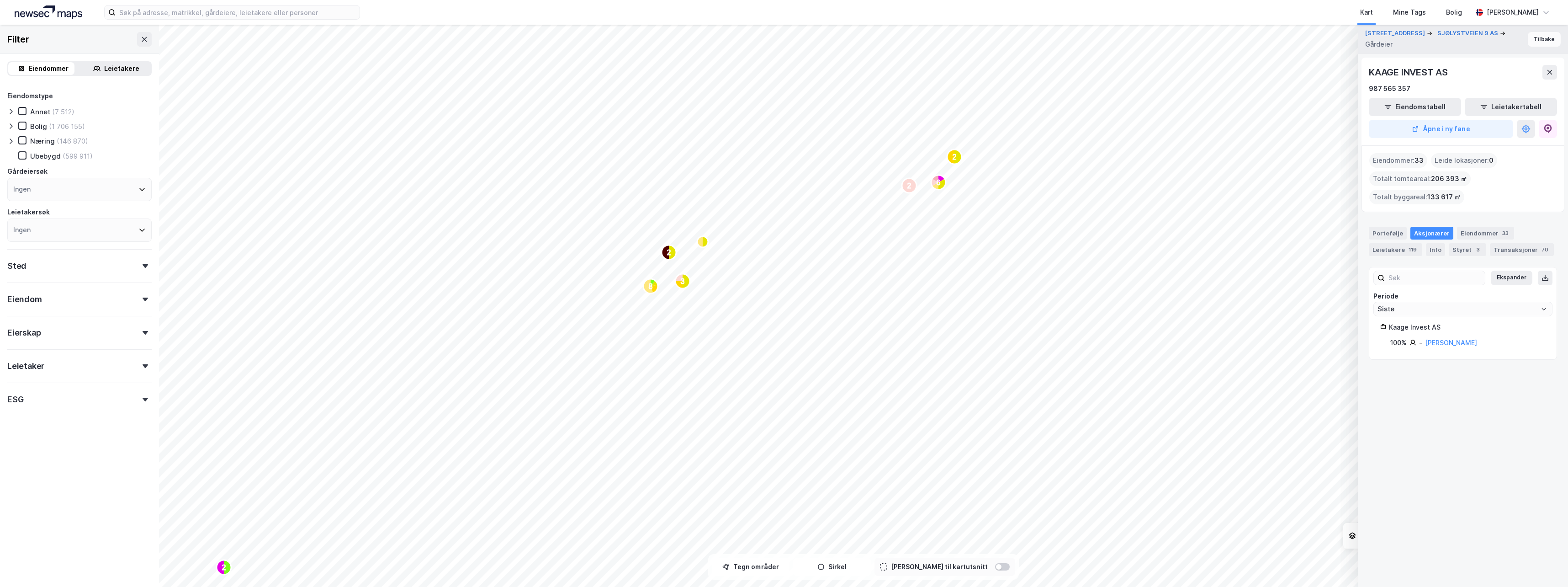
click at [1541, 36] on button "Tilbake" at bounding box center [1544, 39] width 33 height 14
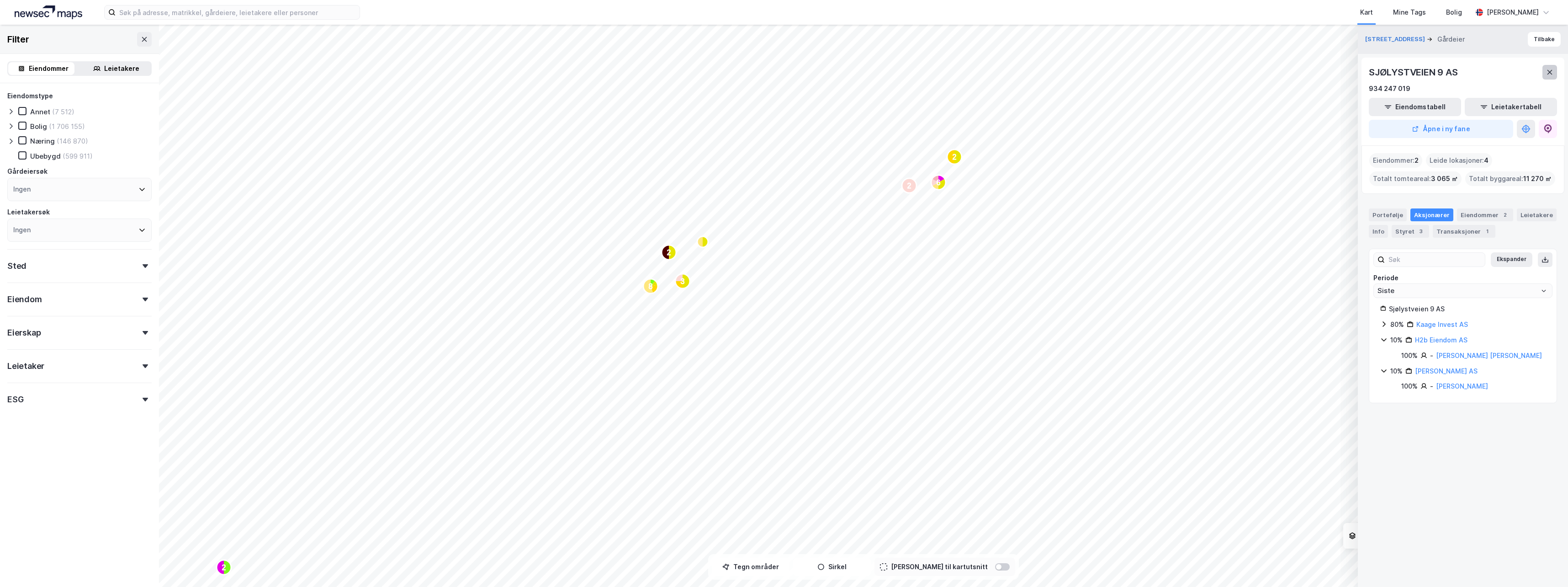
click at [1550, 68] on icon at bounding box center [1550, 72] width 8 height 8
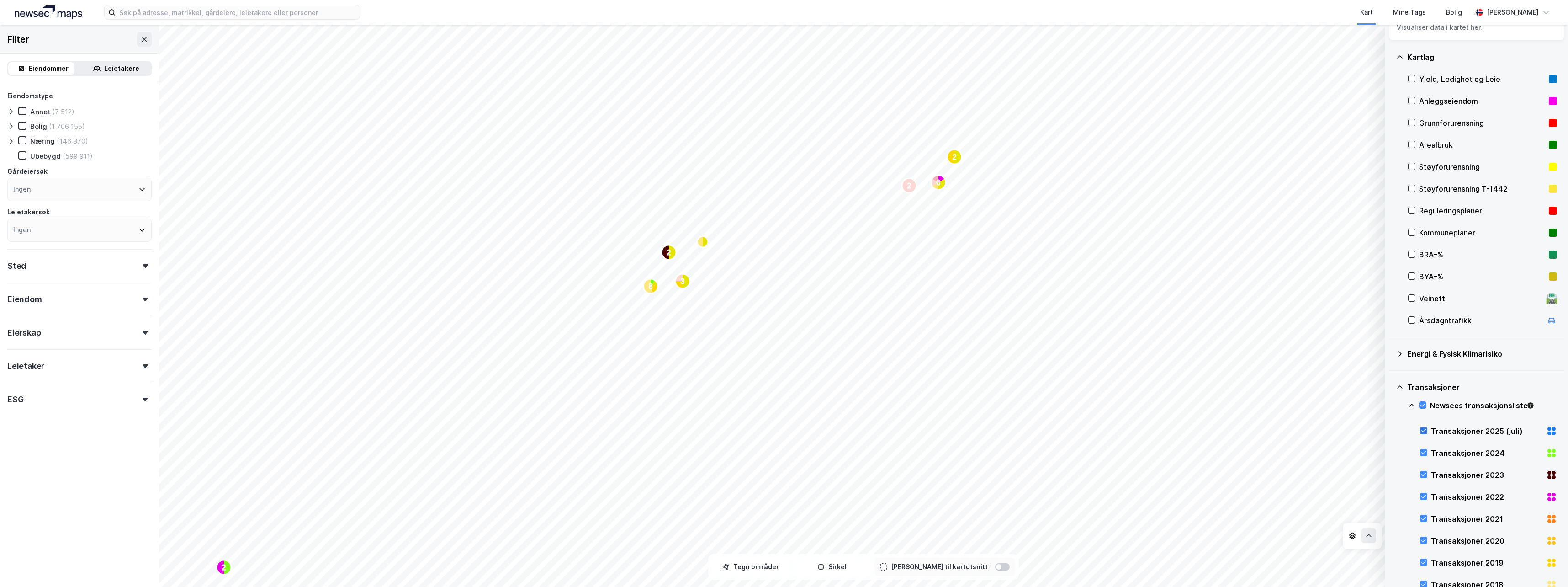
scroll to position [46, 0]
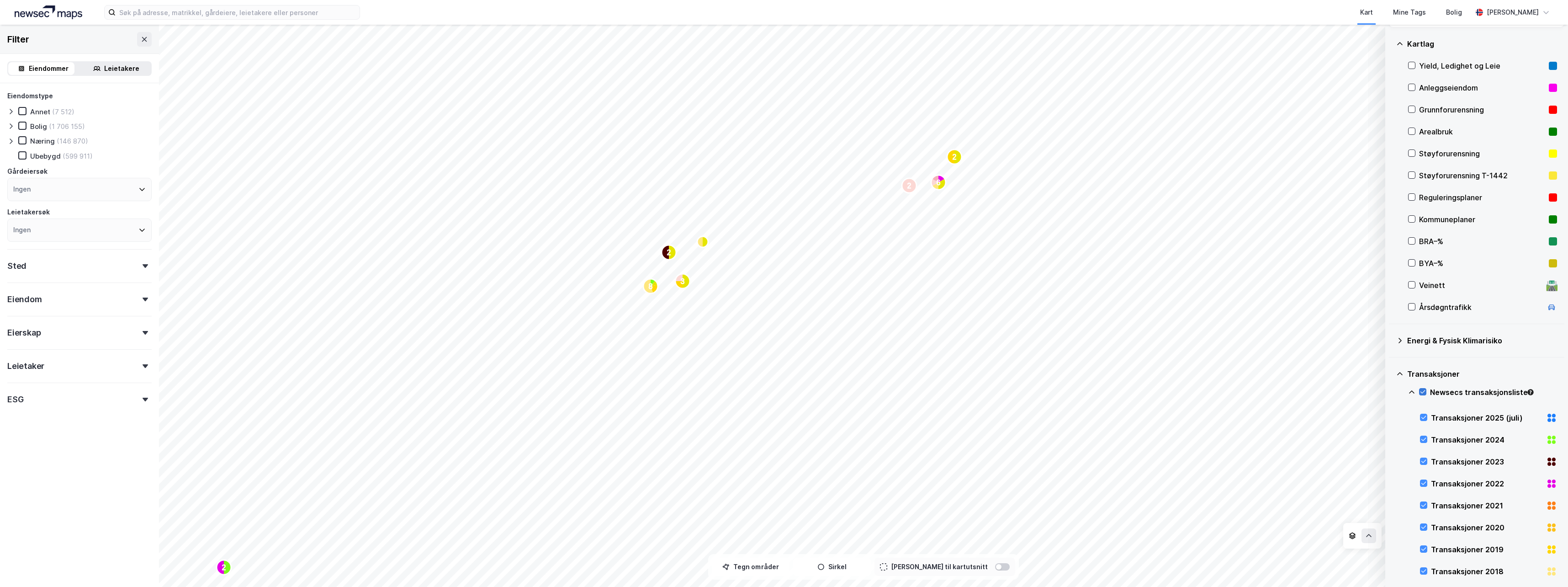
click at [1423, 391] on icon at bounding box center [1423, 392] width 6 height 6
click at [1412, 389] on icon at bounding box center [1412, 393] width 8 height 8
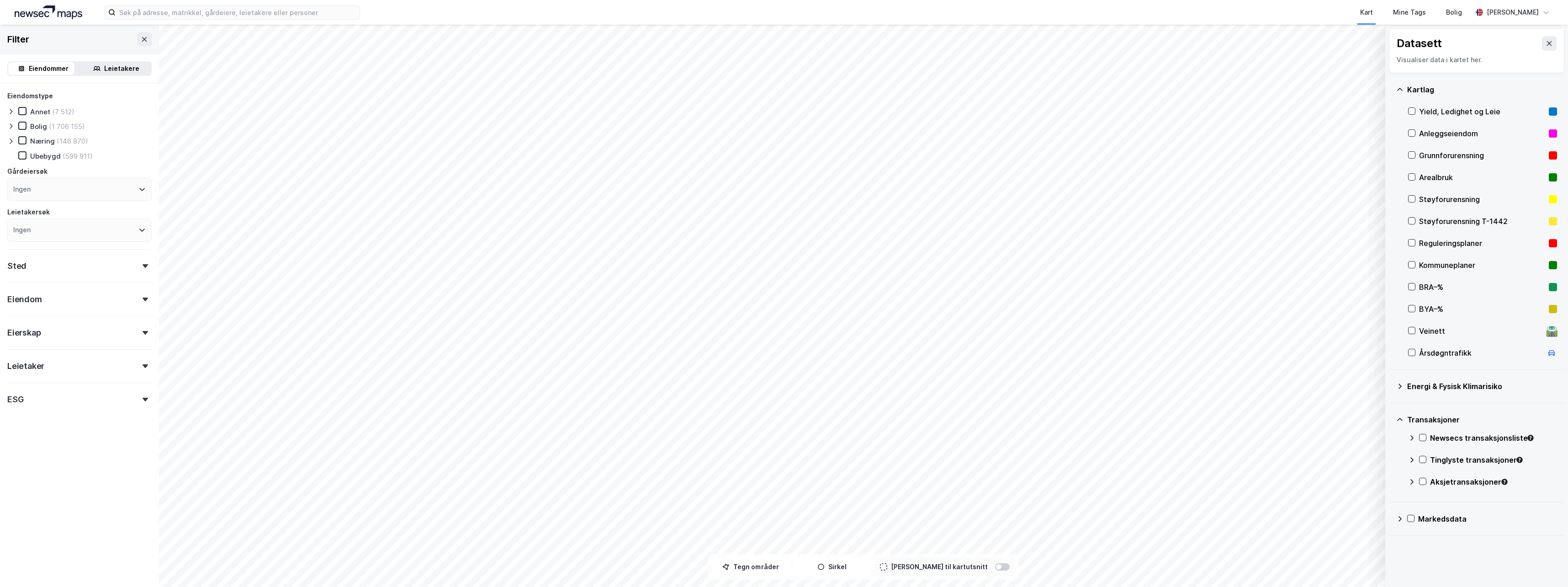
click at [1401, 420] on icon at bounding box center [1400, 420] width 8 height 8
click at [1409, 452] on icon at bounding box center [1411, 453] width 6 height 6
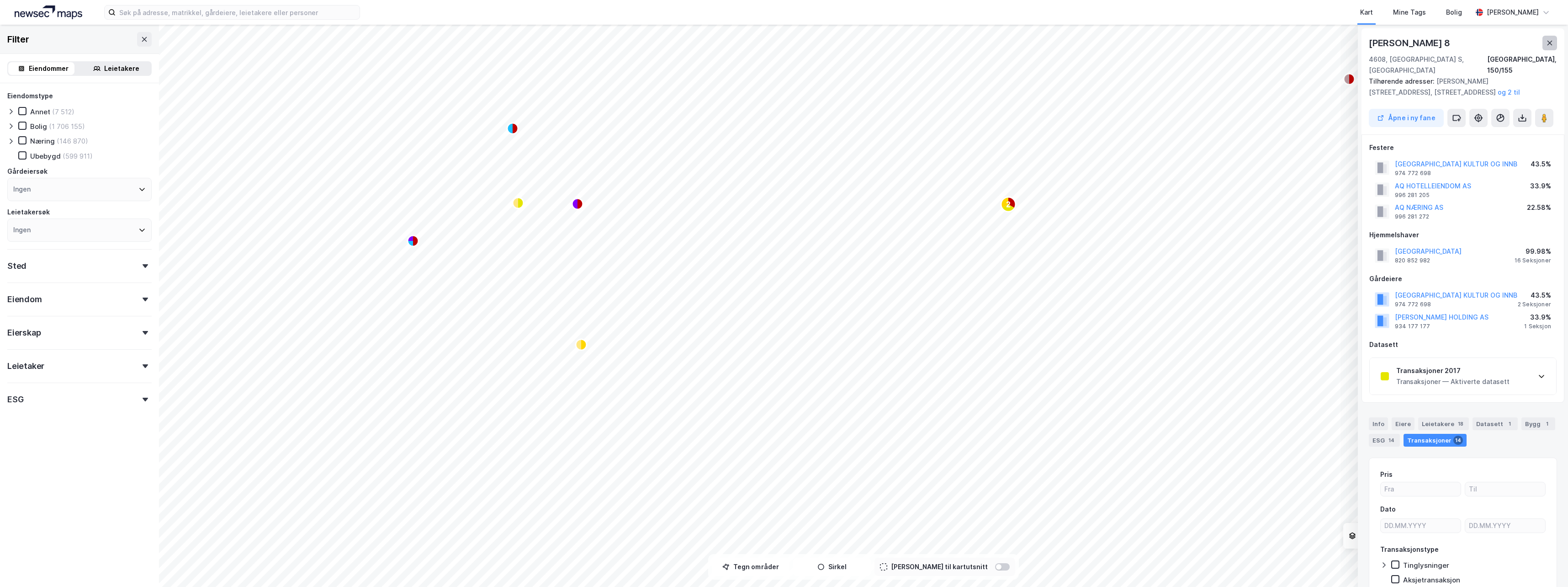
click at [1551, 41] on icon at bounding box center [1550, 43] width 5 height 4
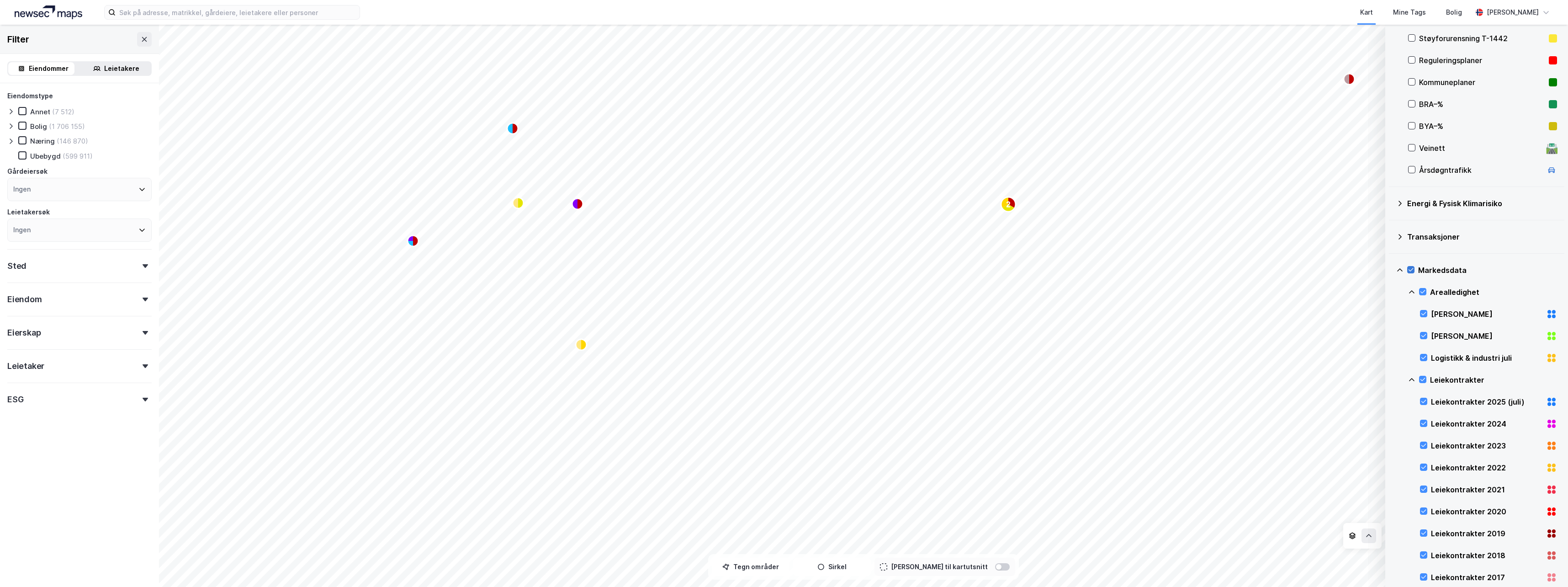
click at [1409, 271] on icon at bounding box center [1411, 270] width 6 height 6
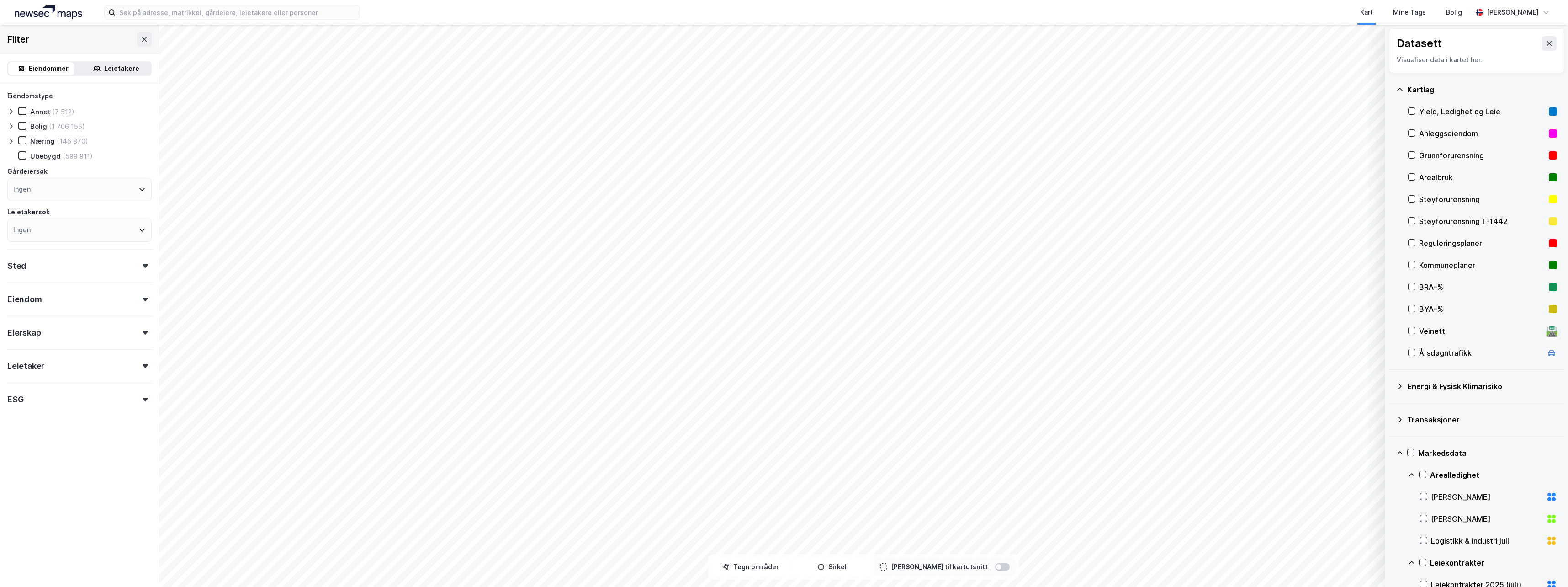
click at [1398, 453] on icon at bounding box center [1400, 453] width 8 height 8
click at [1401, 453] on icon at bounding box center [1400, 453] width 3 height 6
click at [1401, 453] on icon at bounding box center [1400, 453] width 8 height 8
click at [1401, 450] on icon at bounding box center [1400, 453] width 8 height 8
click at [1401, 452] on icon at bounding box center [1400, 453] width 8 height 8
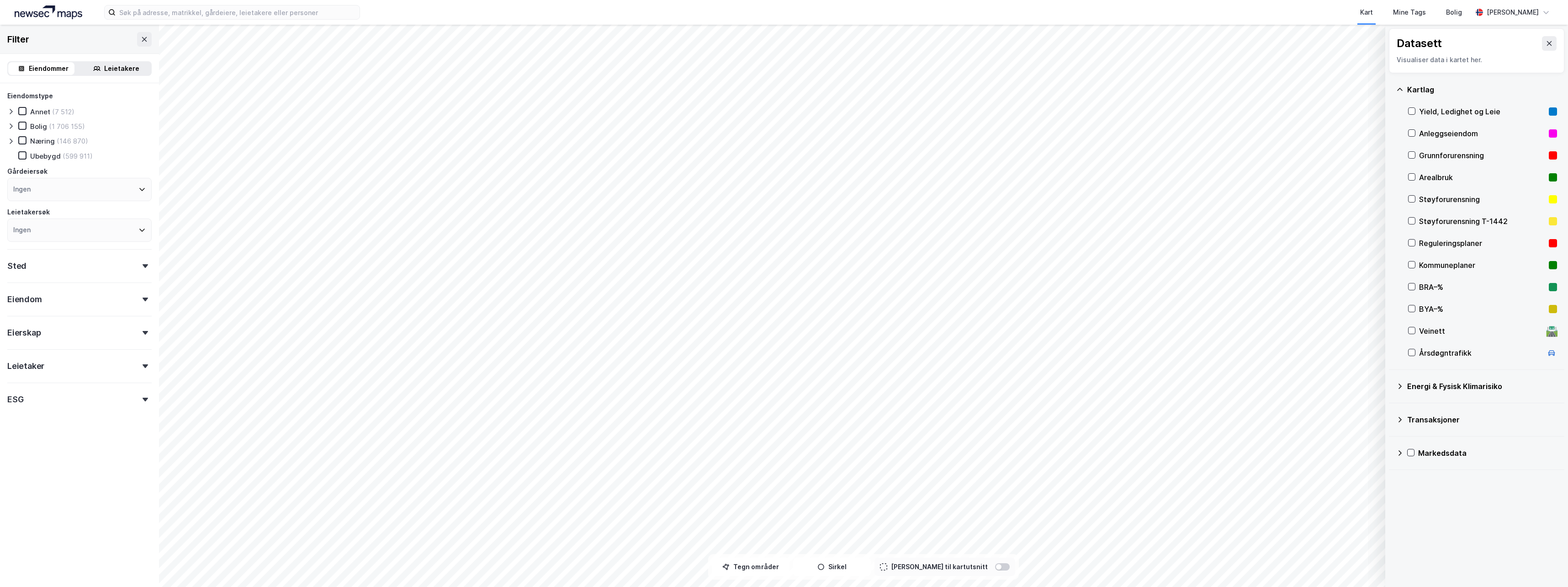
click at [1399, 421] on icon at bounding box center [1400, 420] width 8 height 8
click at [1401, 391] on div "Energi & Fysisk Klimarisiko" at bounding box center [1477, 386] width 161 height 22
click at [1403, 383] on icon at bounding box center [1400, 386] width 8 height 8
click at [1414, 352] on icon at bounding box center [1412, 352] width 6 height 6
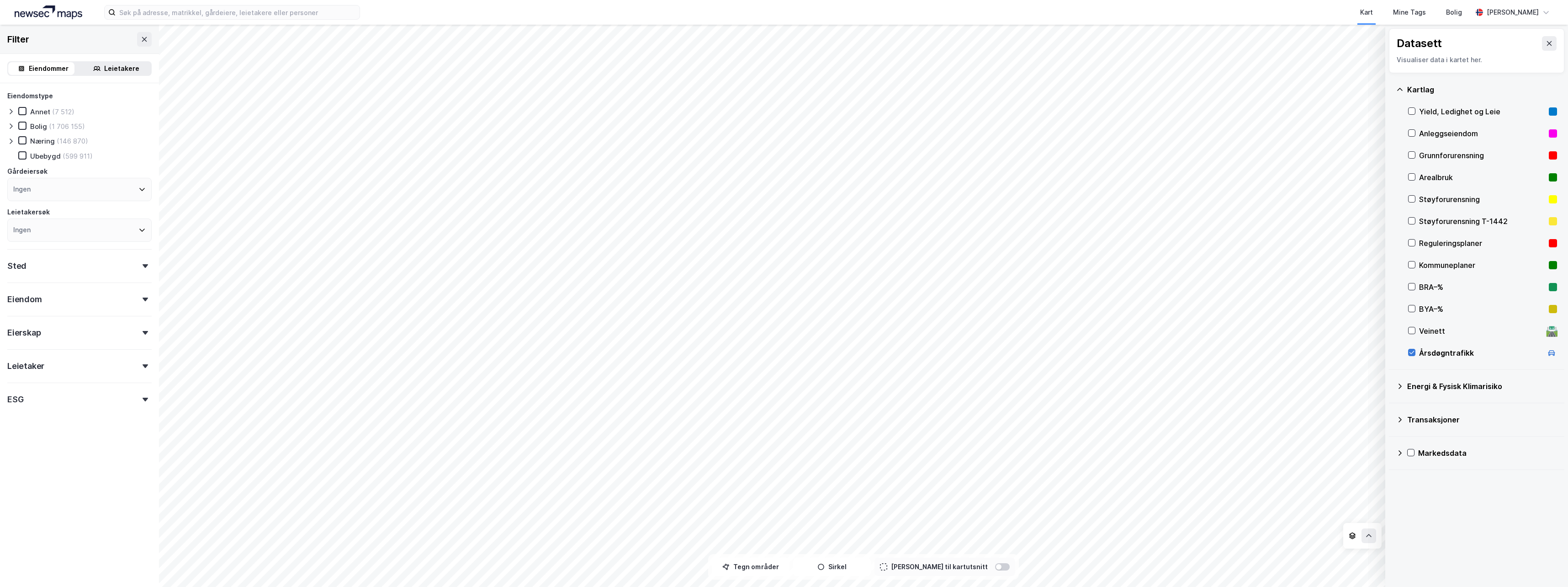
click at [1411, 352] on icon at bounding box center [1412, 352] width 6 height 6
click at [1411, 331] on icon at bounding box center [1412, 331] width 6 height 6
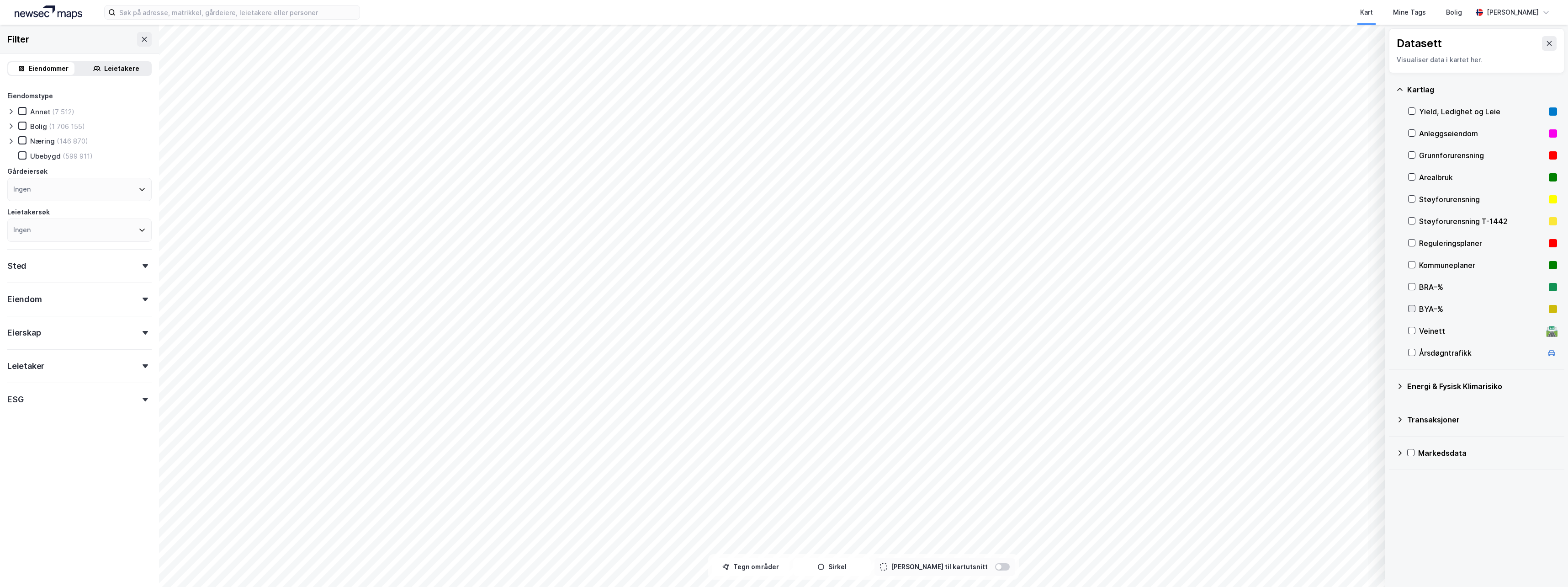
click at [1413, 308] on icon at bounding box center [1412, 309] width 6 height 6
click at [1414, 307] on icon at bounding box center [1412, 309] width 6 height 6
click at [1411, 285] on icon at bounding box center [1412, 287] width 6 height 6
drag, startPoint x: 1408, startPoint y: 283, endPoint x: 1413, endPoint y: 283, distance: 5.0
click at [1409, 283] on div at bounding box center [1412, 287] width 8 height 8
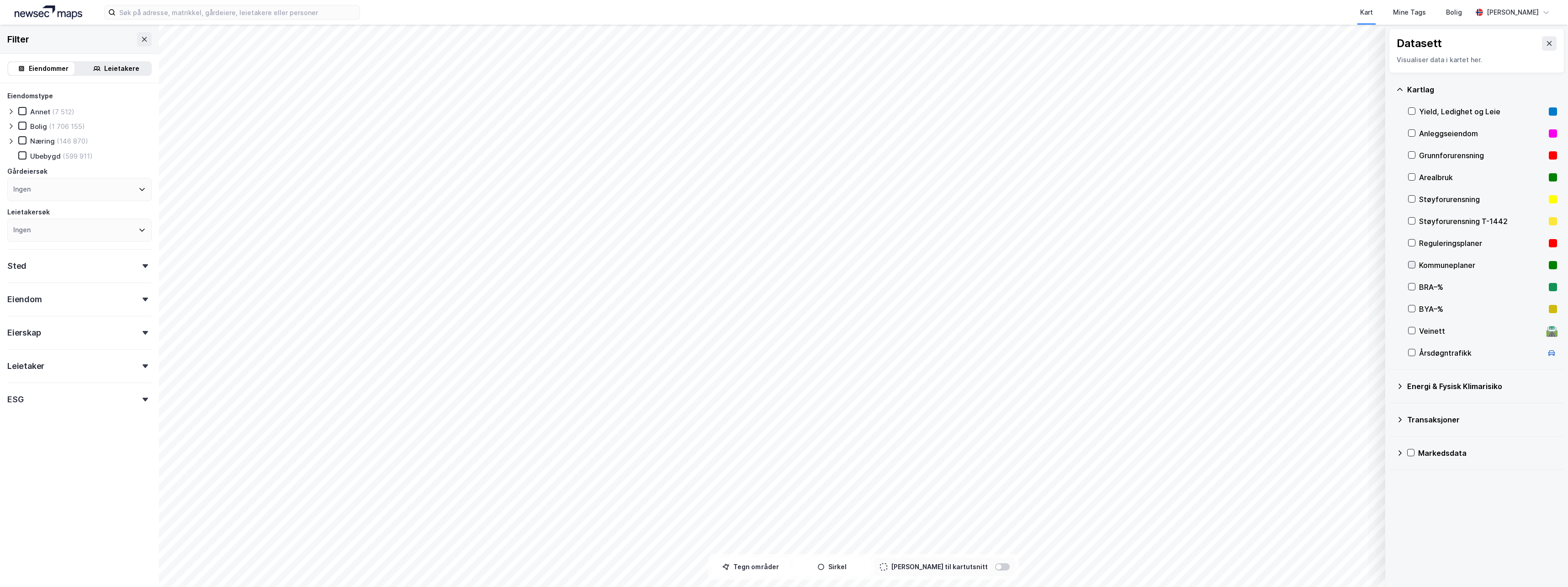
click at [1412, 267] on icon at bounding box center [1412, 265] width 6 height 6
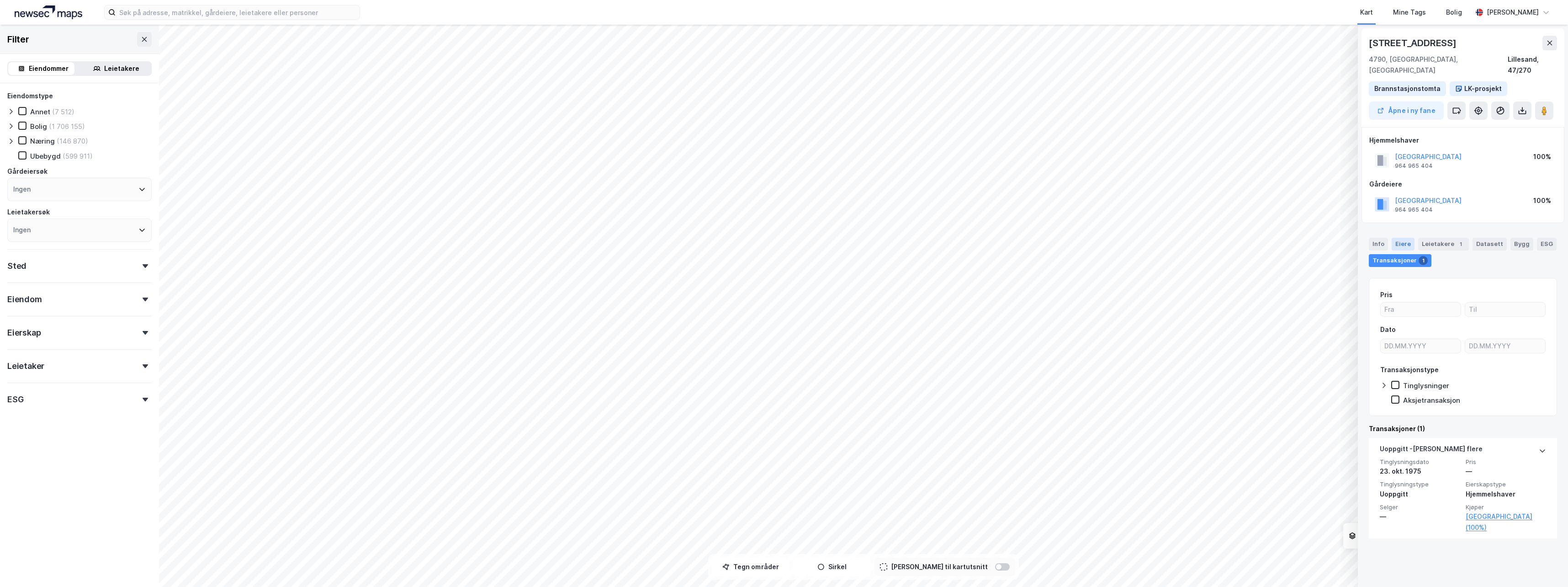
click at [1403, 238] on div "Eiere" at bounding box center [1403, 244] width 23 height 13
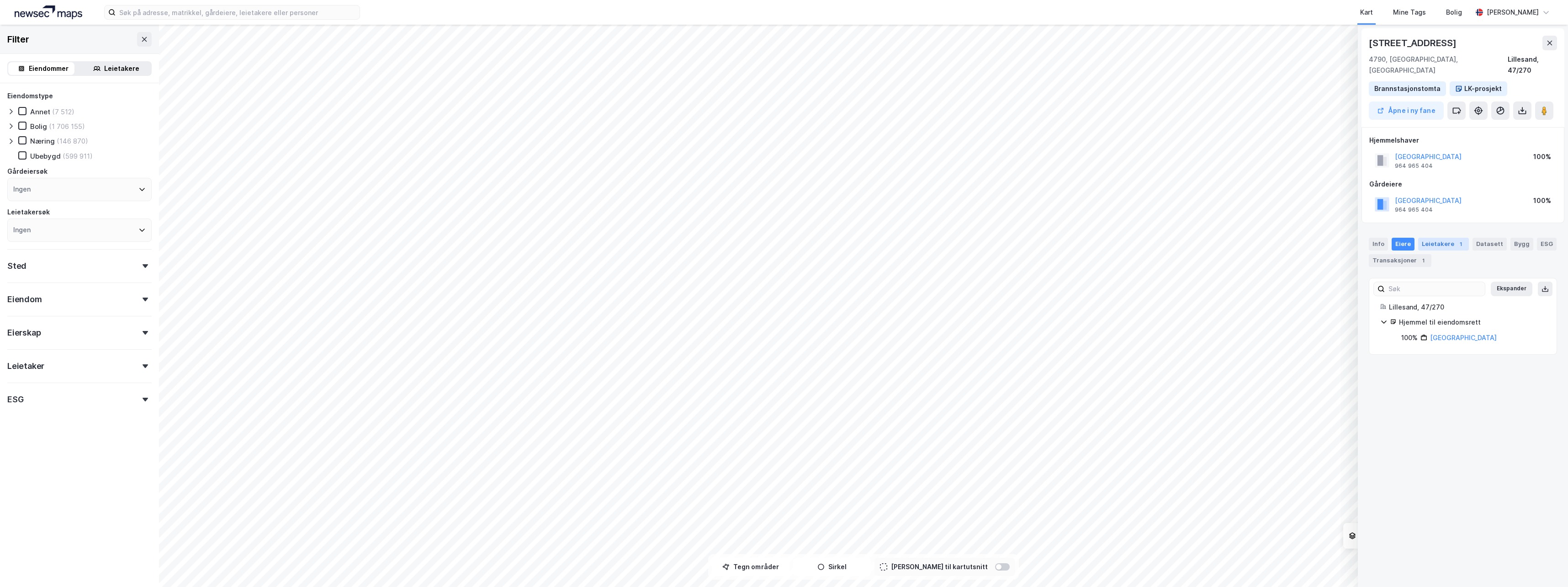
click at [1443, 238] on div "Leietakere 1" at bounding box center [1443, 244] width 51 height 13
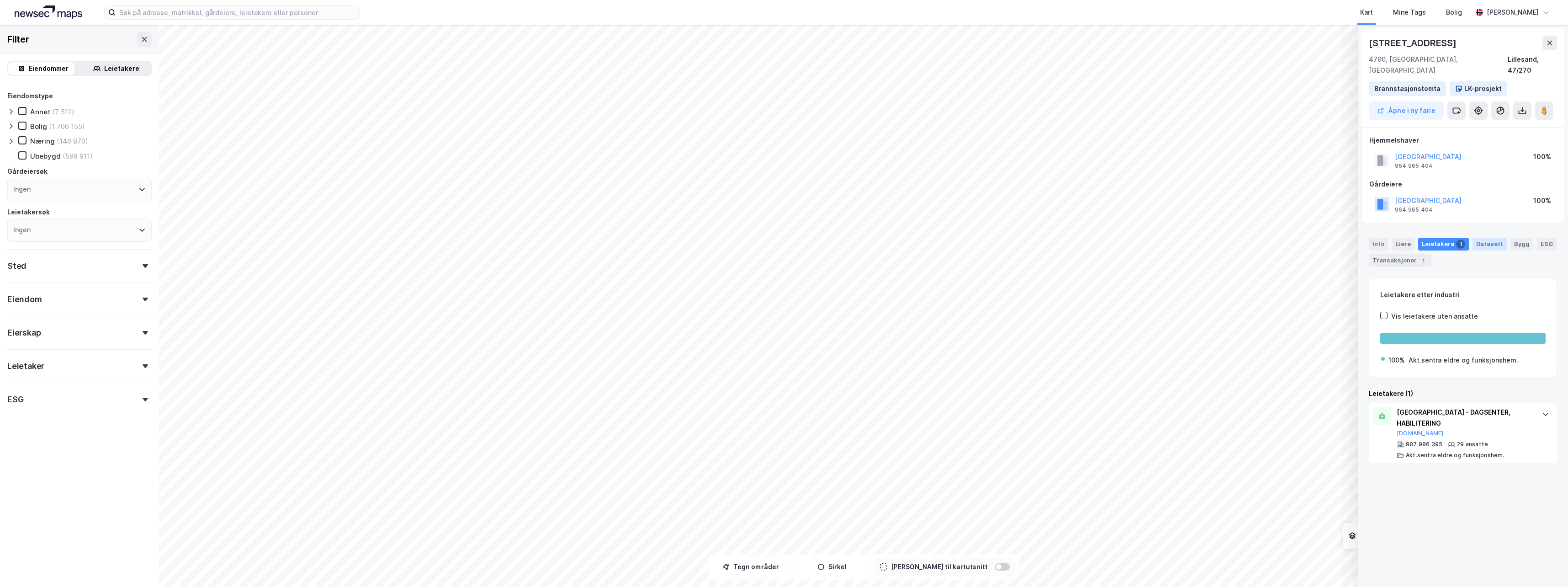
click at [1485, 238] on div "Datasett" at bounding box center [1490, 244] width 34 height 13
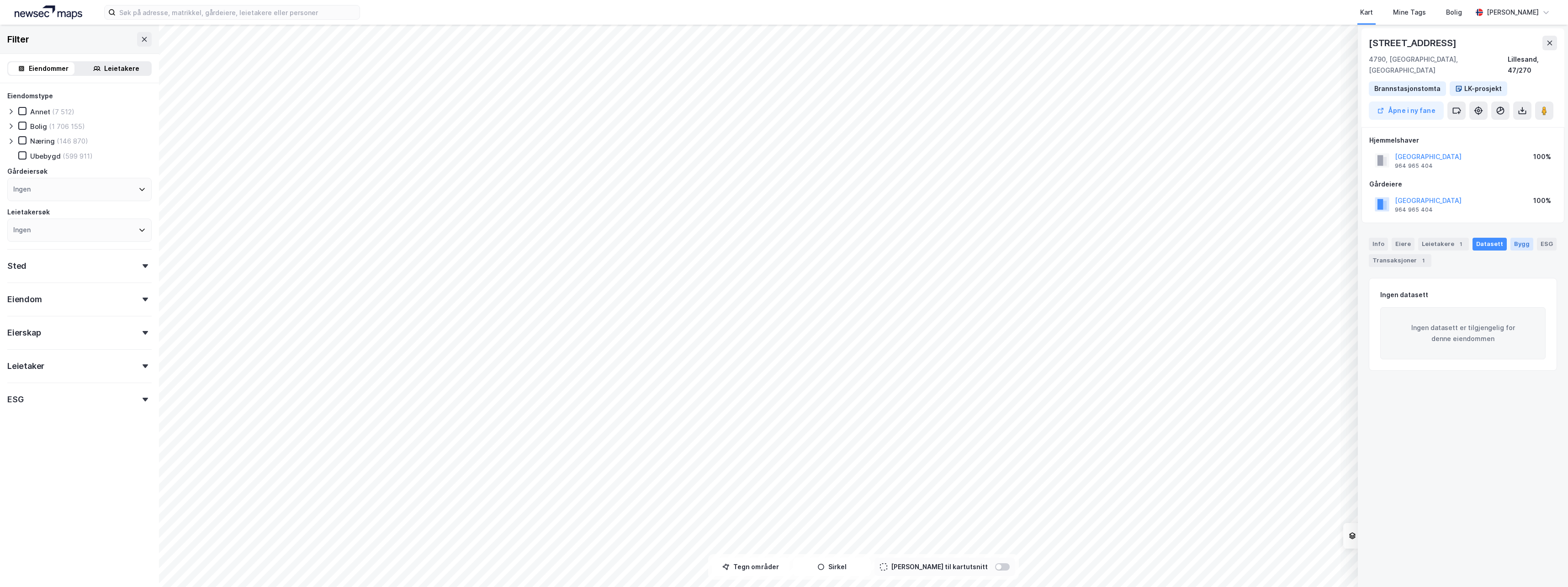
click at [1515, 238] on div "Bygg" at bounding box center [1522, 244] width 23 height 13
click at [1542, 238] on div "ESG" at bounding box center [1547, 244] width 19 height 13
click at [1396, 254] on div "Transaksjoner 1" at bounding box center [1400, 260] width 63 height 13
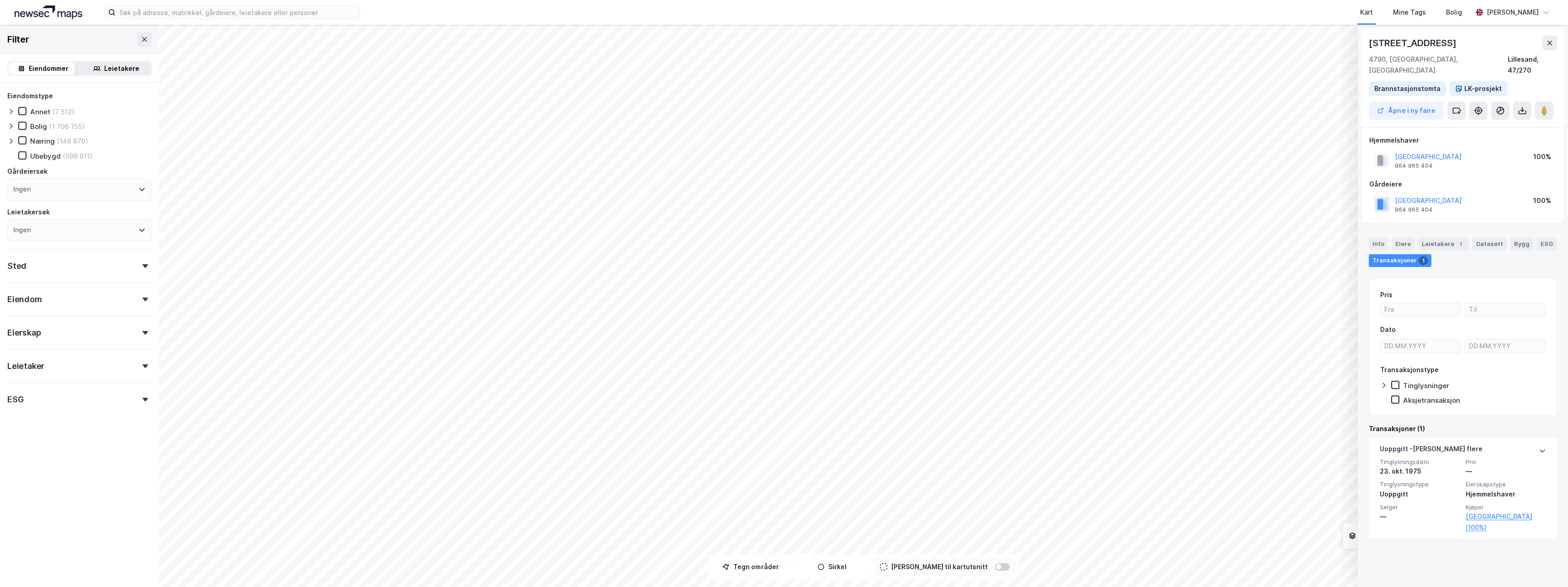
click at [1349, 540] on div at bounding box center [1362, 536] width 28 height 14
click at [1480, 106] on icon at bounding box center [1478, 110] width 9 height 9
click at [1503, 106] on icon at bounding box center [1500, 110] width 9 height 9
click at [1456, 140] on div "Demografi" at bounding box center [1450, 144] width 31 height 8
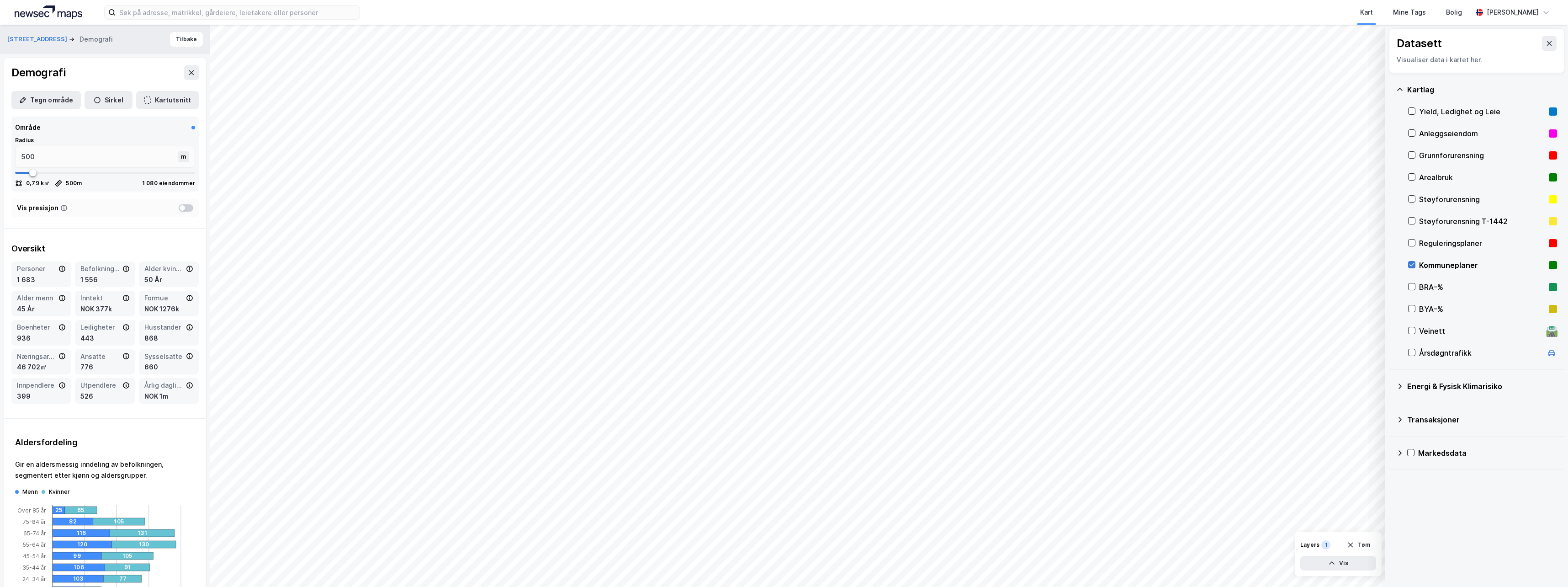
click at [1411, 264] on icon at bounding box center [1412, 265] width 6 height 6
click at [1413, 241] on icon at bounding box center [1412, 243] width 6 height 6
click at [1475, 246] on div "Reguleringsplaner" at bounding box center [1482, 243] width 126 height 11
click at [1473, 242] on div "Reguleringsplaner" at bounding box center [1482, 243] width 126 height 11
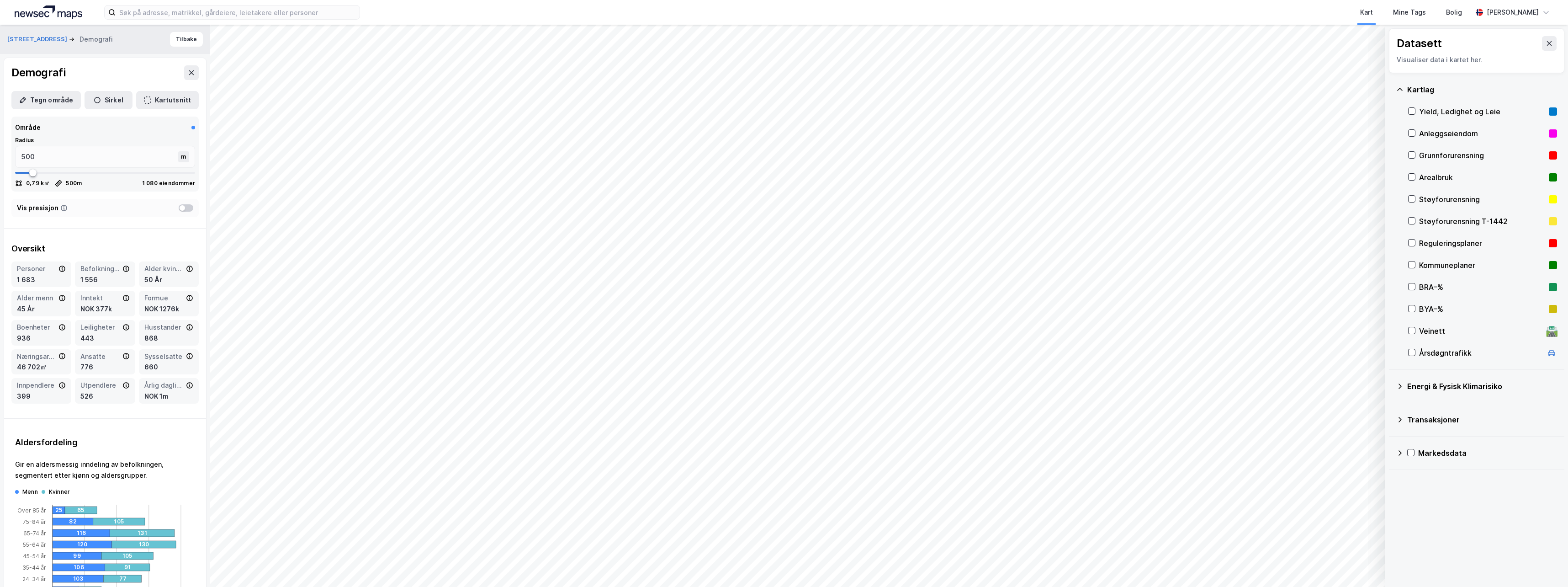
click at [1472, 59] on div "Visualiser data i kartet her." at bounding box center [1477, 60] width 160 height 11
click at [1409, 245] on icon at bounding box center [1412, 243] width 6 height 6
click at [1460, 60] on div "Visualiser data i kartet her." at bounding box center [1477, 60] width 160 height 11
click at [1549, 241] on rect at bounding box center [1553, 243] width 8 height 8
click at [1550, 245] on rect at bounding box center [1553, 243] width 8 height 8
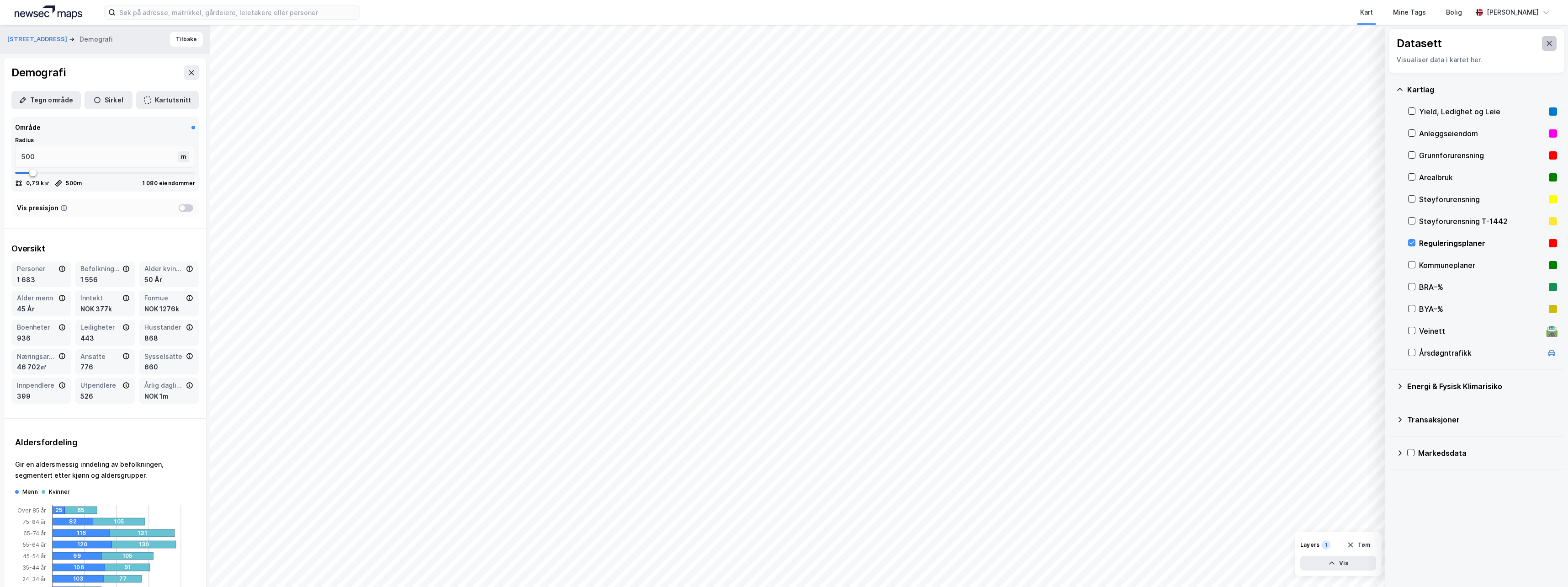
click at [1546, 43] on icon at bounding box center [1550, 43] width 8 height 8
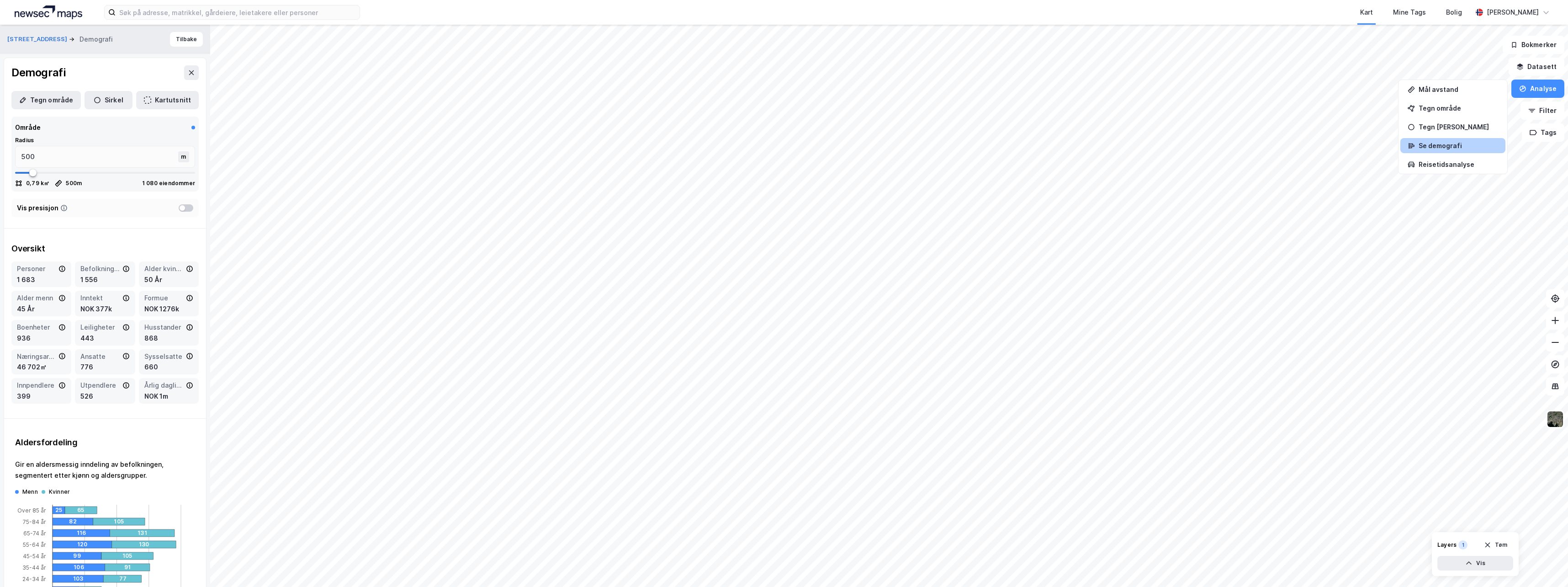
click at [1448, 139] on div "Se demografi" at bounding box center [1453, 145] width 105 height 15
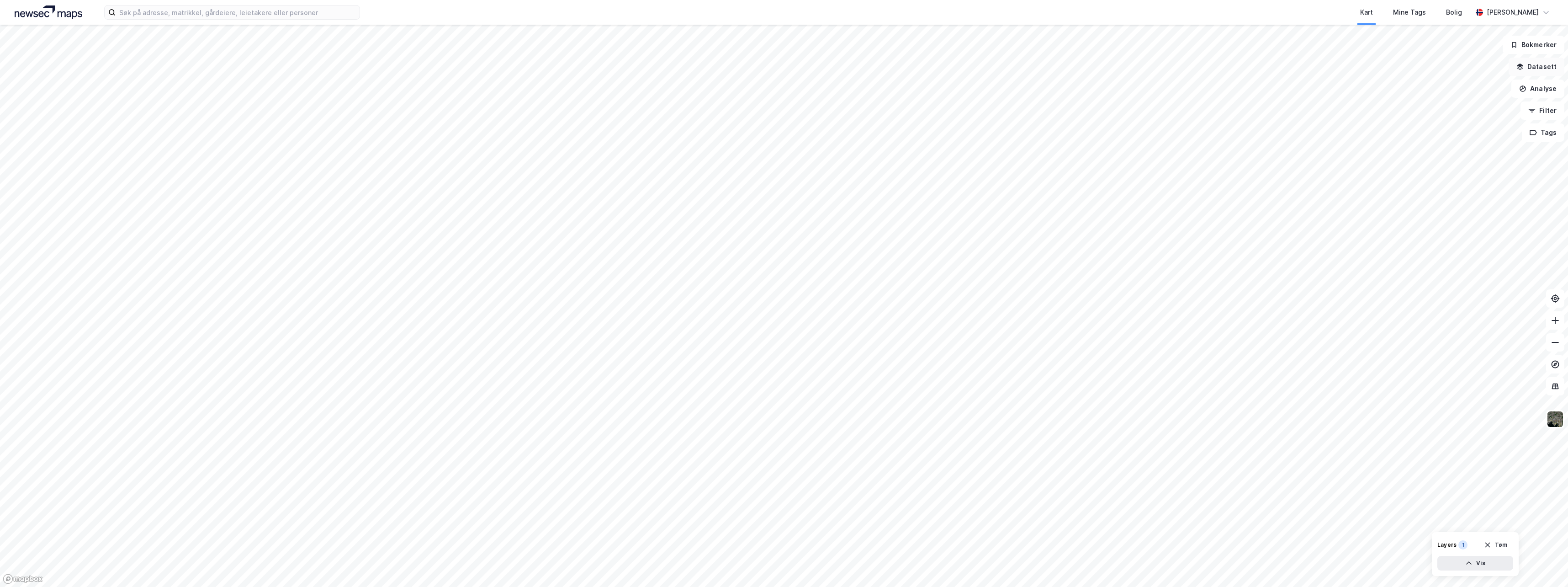
click at [1548, 66] on button "Datasett" at bounding box center [1537, 66] width 56 height 18
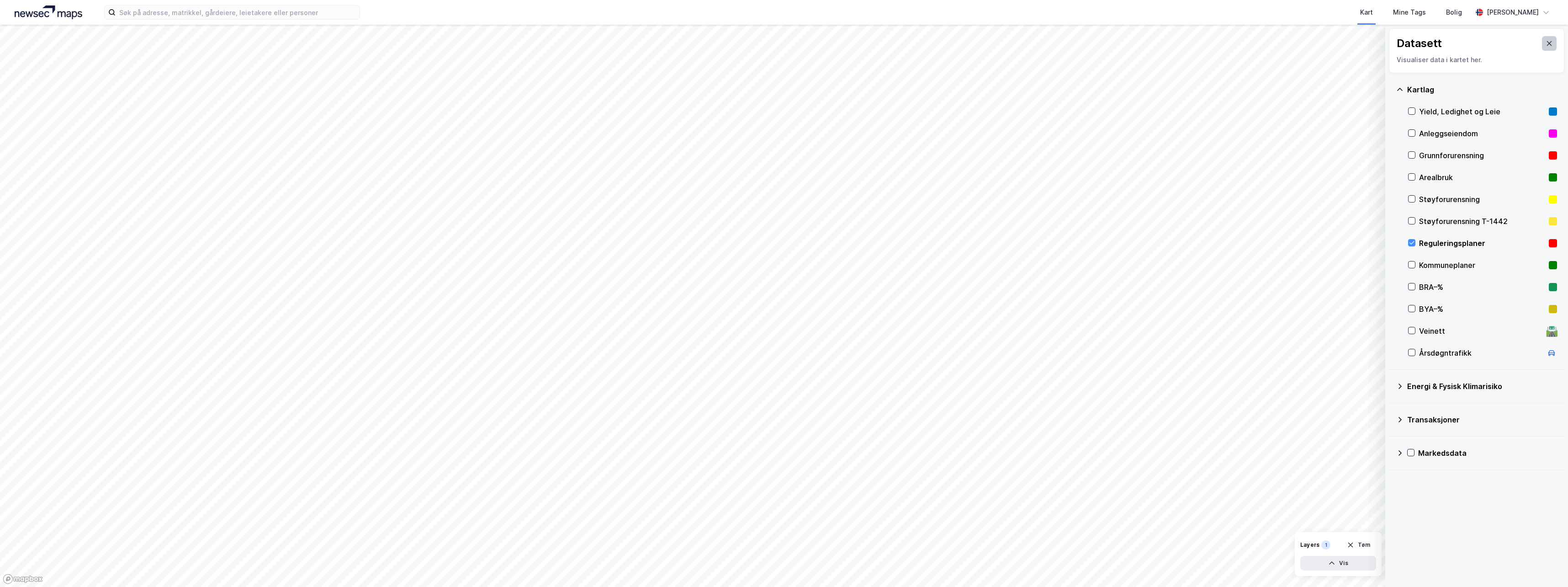
click at [1547, 45] on icon at bounding box center [1550, 43] width 5 height 4
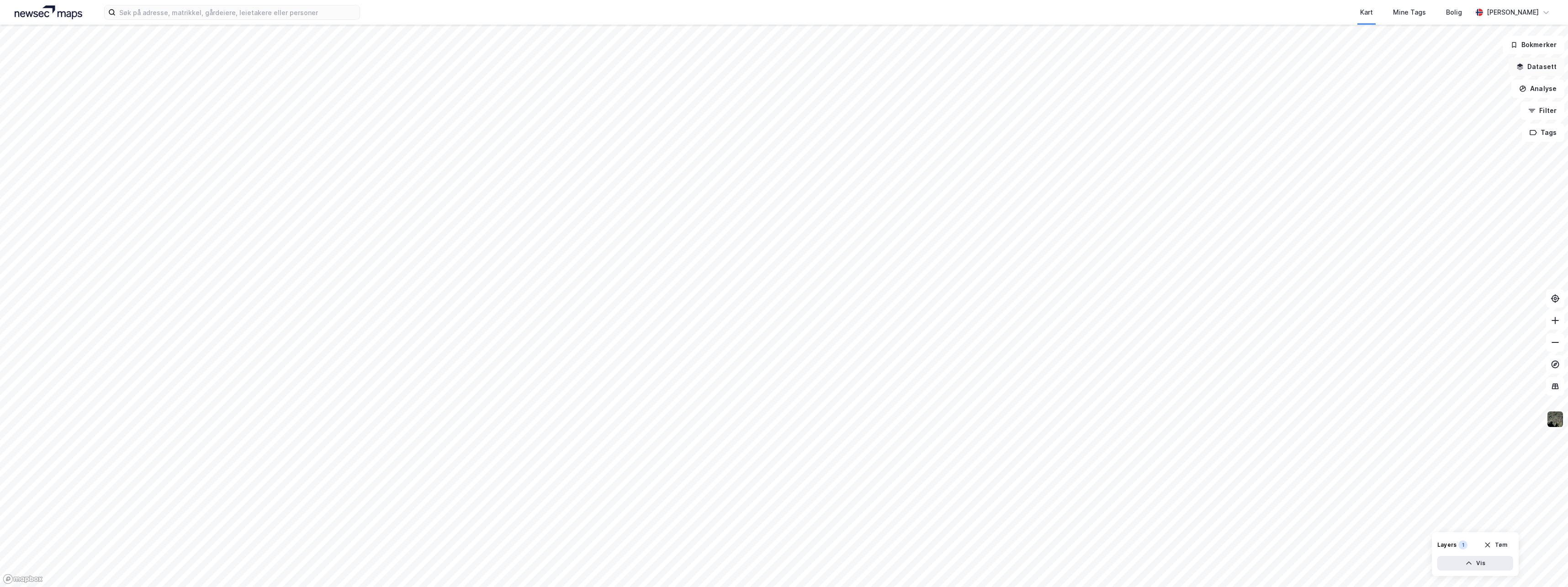
click at [1539, 68] on button "Datasett" at bounding box center [1537, 66] width 56 height 18
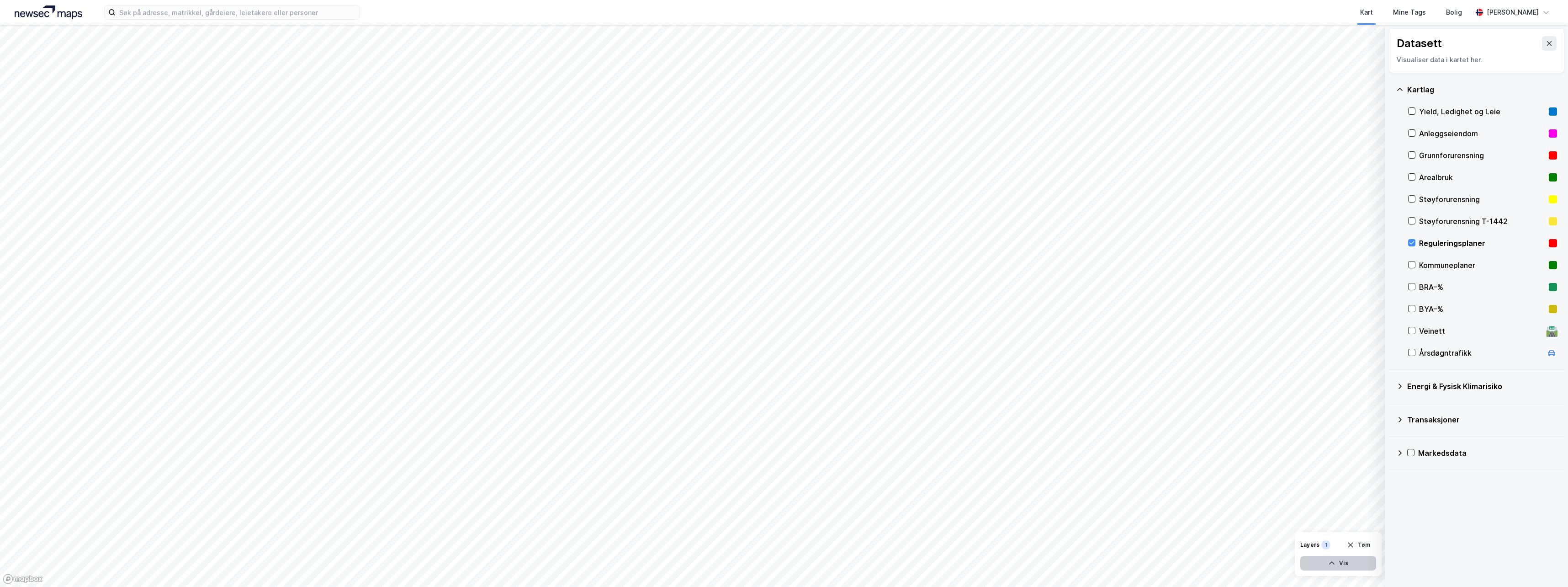
click at [1341, 565] on button "Vis" at bounding box center [1338, 563] width 76 height 14
click at [1367, 542] on icon at bounding box center [1367, 543] width 8 height 8
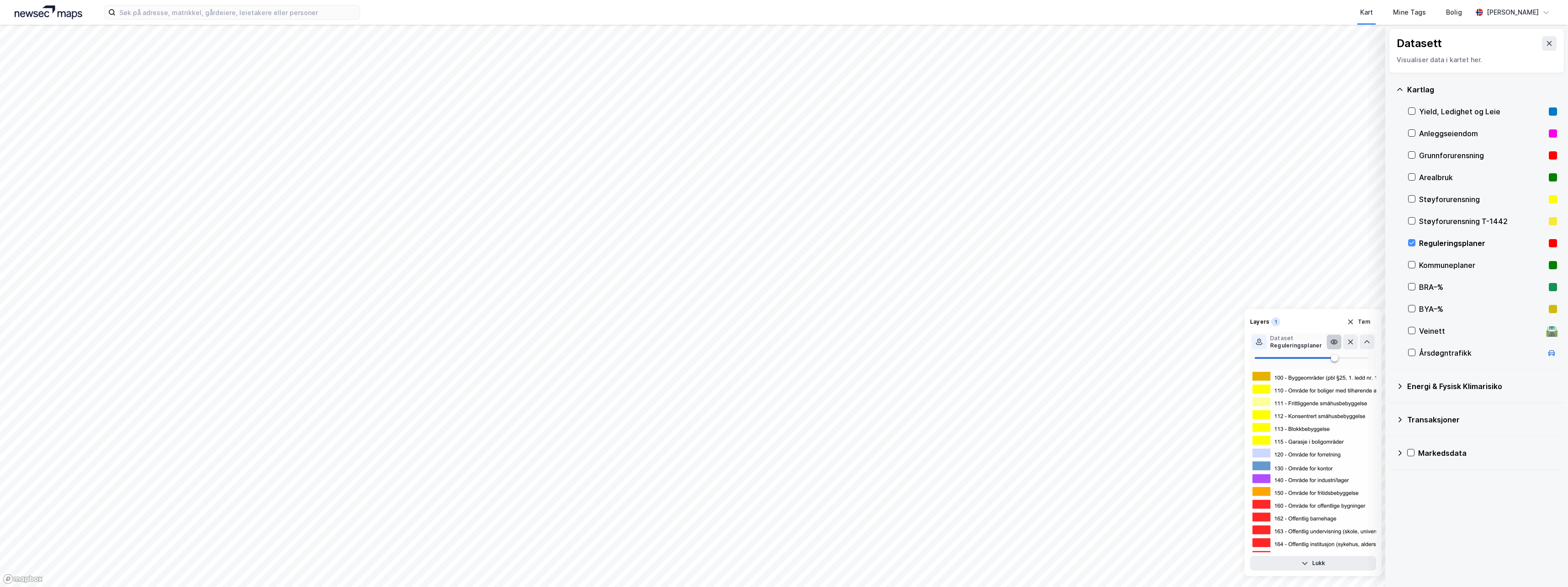
click at [1335, 342] on icon at bounding box center [1334, 342] width 8 height 8
click at [1364, 342] on icon at bounding box center [1367, 342] width 8 height 8
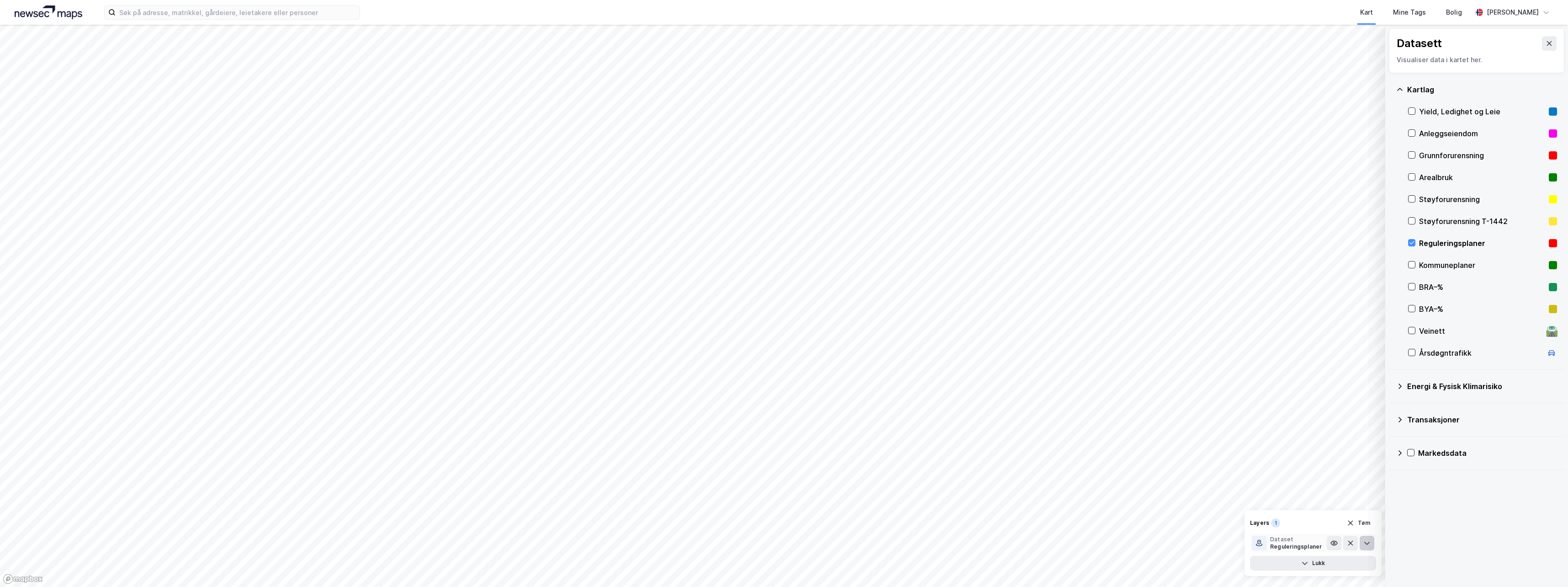
click at [1369, 542] on icon at bounding box center [1367, 543] width 8 height 8
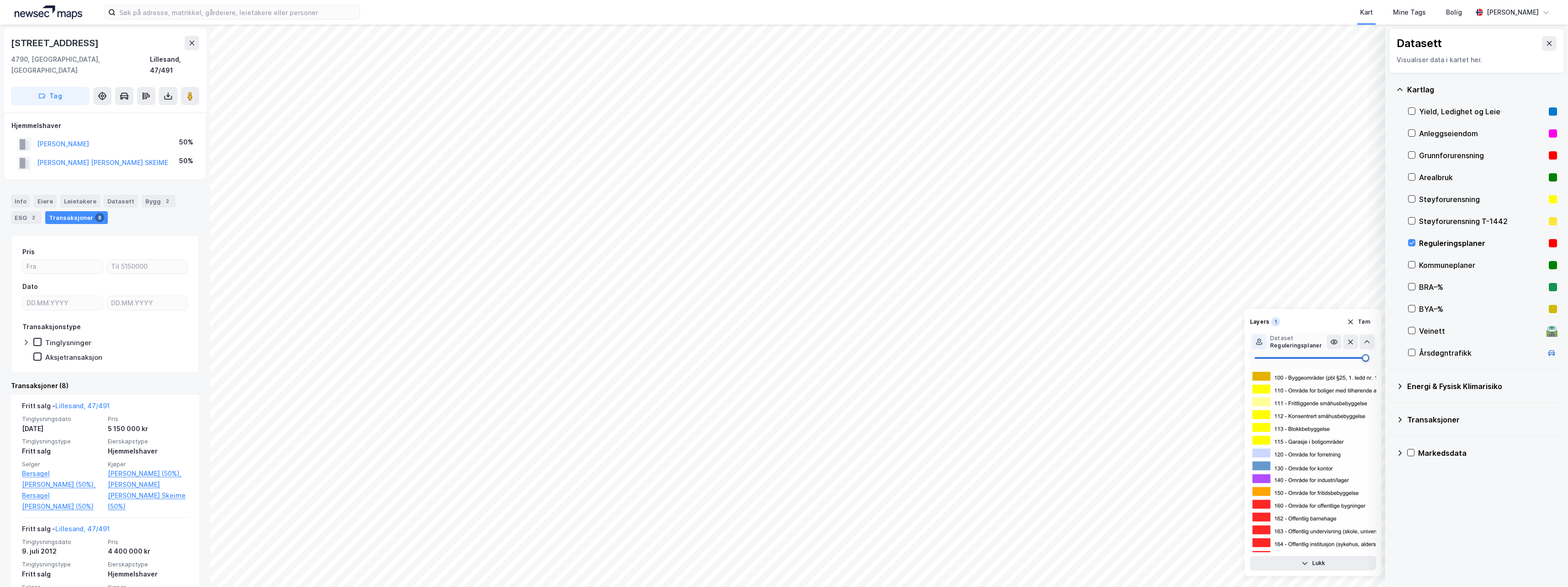
type input "100"
drag, startPoint x: 1335, startPoint y: 359, endPoint x: 1379, endPoint y: 357, distance: 44.0
click at [1379, 357] on div "Layers 1 Tøm Dataset Reguleringsplaner Lukk" at bounding box center [1313, 443] width 137 height 267
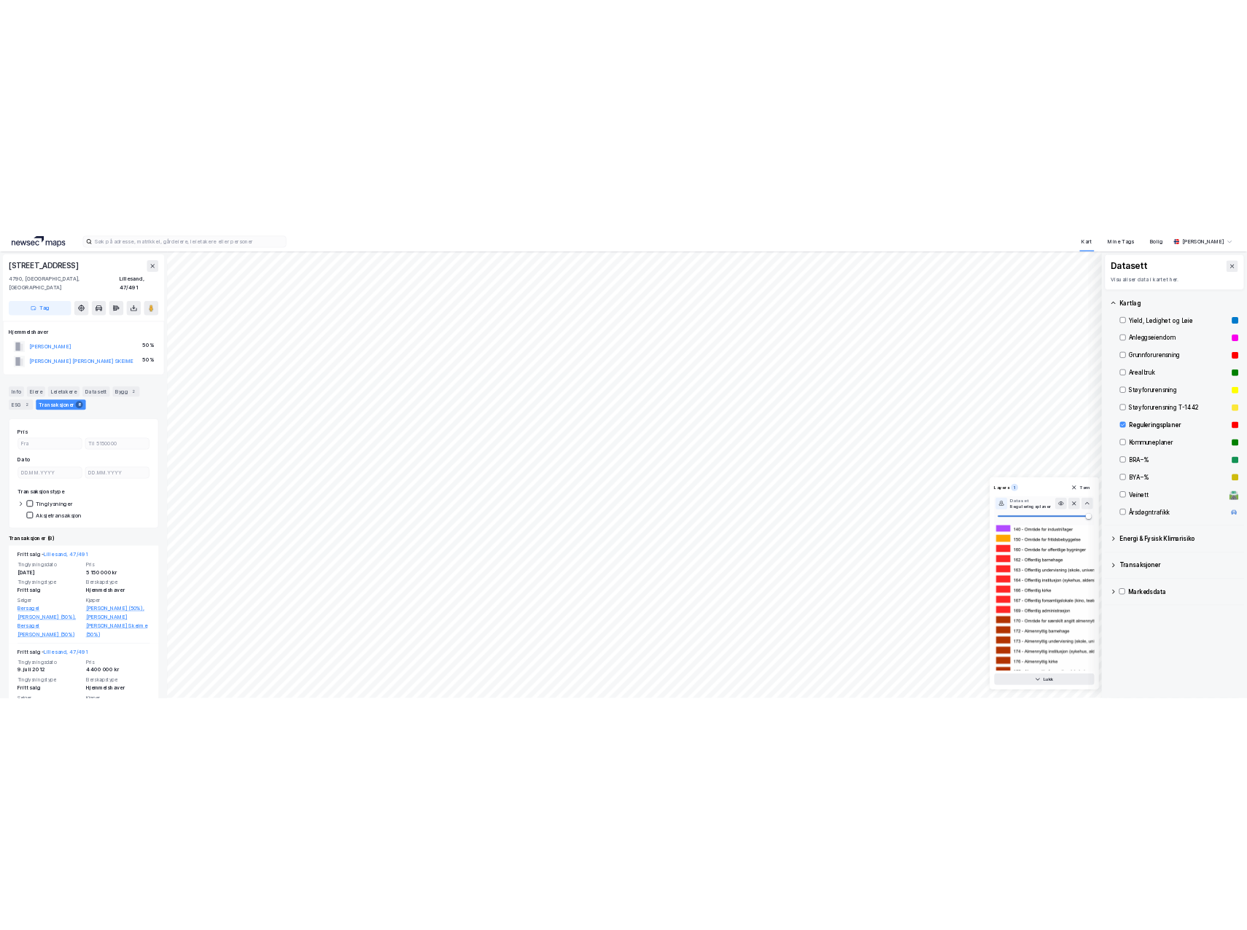
scroll to position [146, 0]
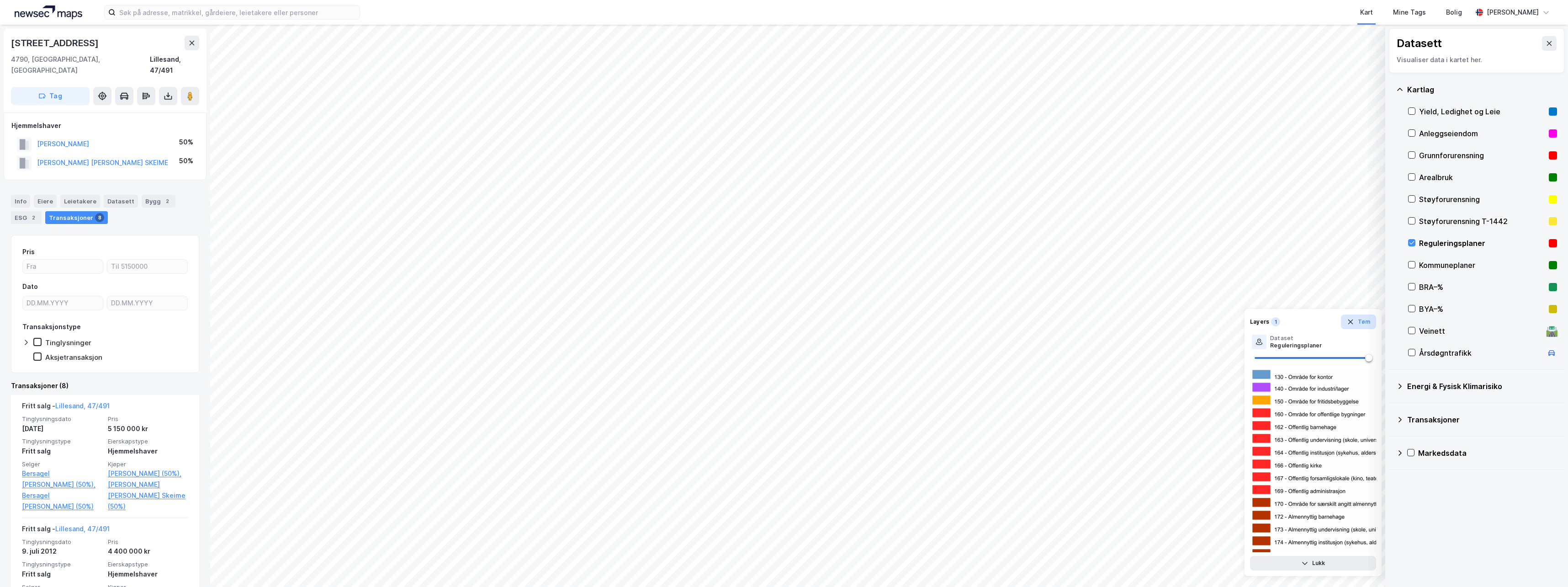
click at [1350, 322] on icon "button" at bounding box center [1351, 322] width 8 height 8
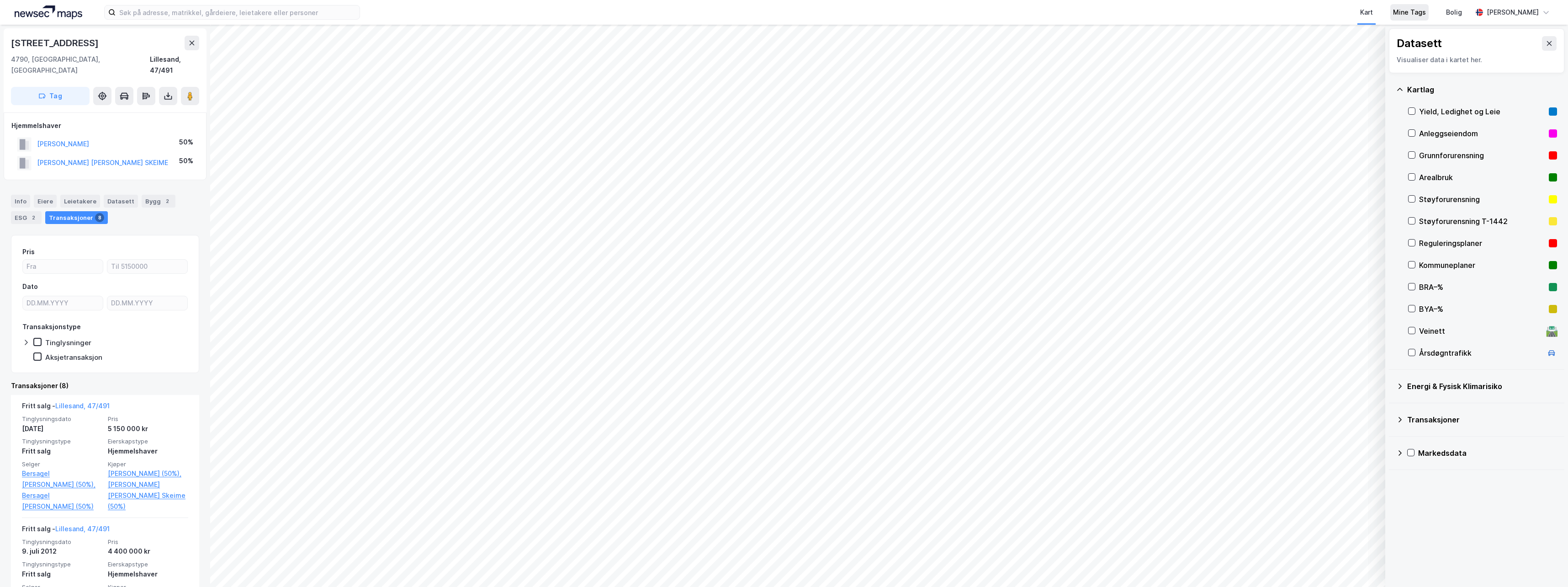
click at [1408, 14] on div "Mine Tags" at bounding box center [1409, 12] width 33 height 11
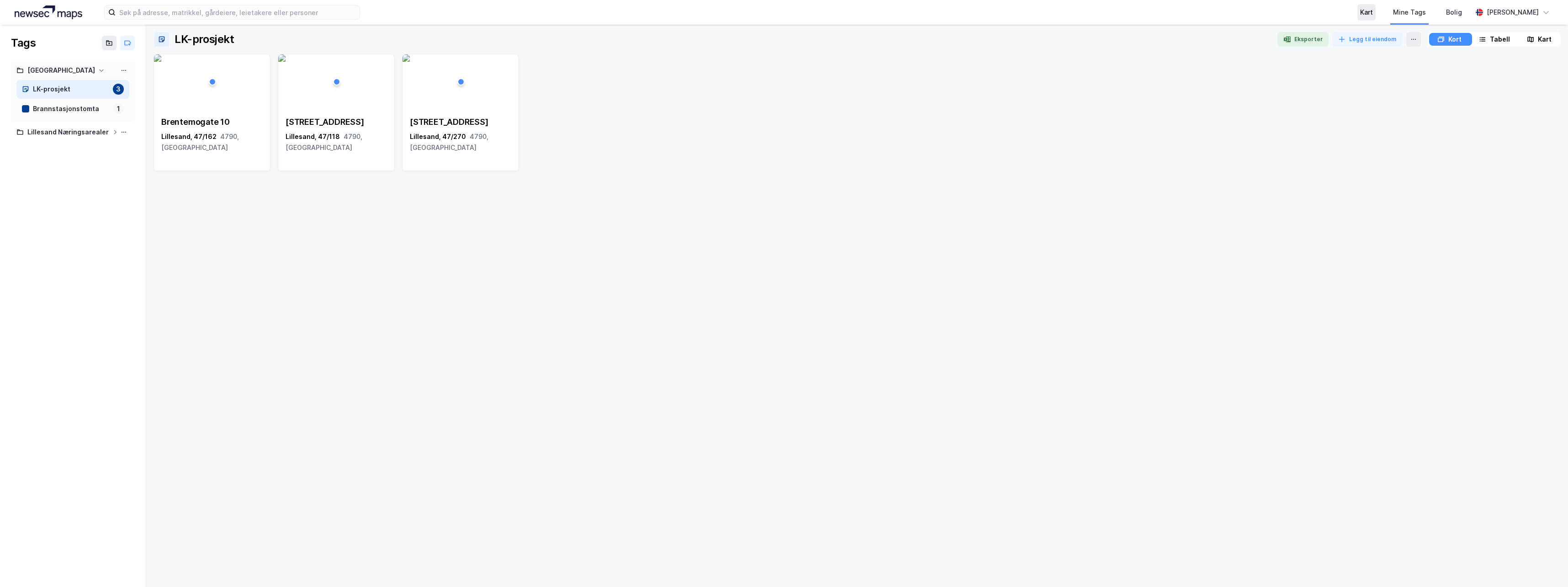
click at [1366, 13] on div "Kart" at bounding box center [1367, 12] width 13 height 11
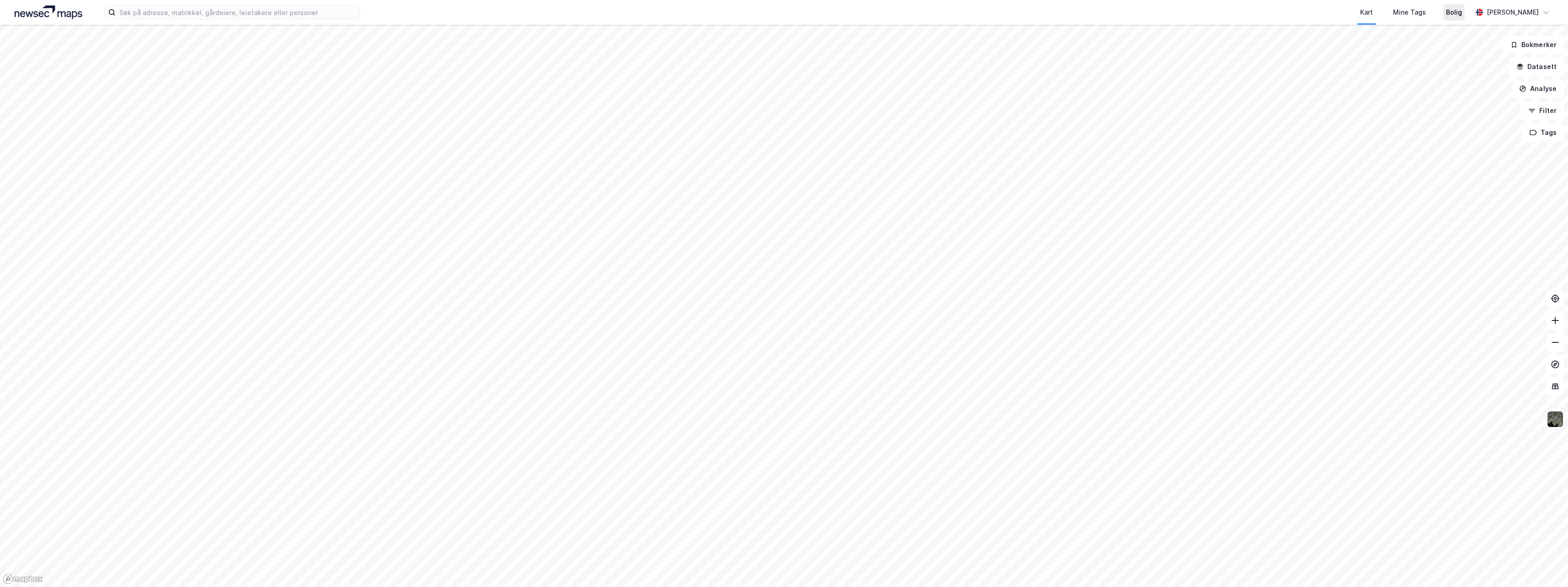
click at [1449, 13] on div "Bolig" at bounding box center [1455, 12] width 16 height 11
click at [1366, 16] on div "Kart" at bounding box center [1367, 12] width 13 height 11
click at [1543, 73] on button "Datasett" at bounding box center [1537, 66] width 56 height 18
click at [1399, 89] on icon at bounding box center [1400, 90] width 8 height 8
